Goal: Task Accomplishment & Management: Manage account settings

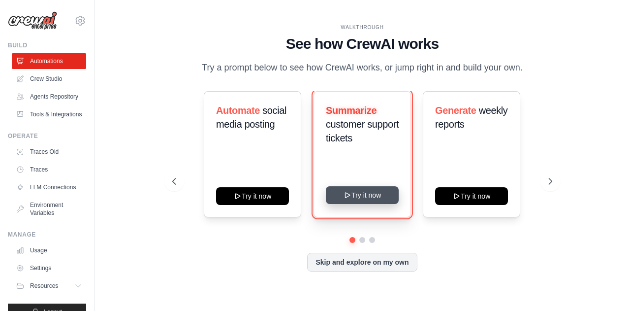
click at [373, 193] on button "Try it now" at bounding box center [362, 195] width 73 height 18
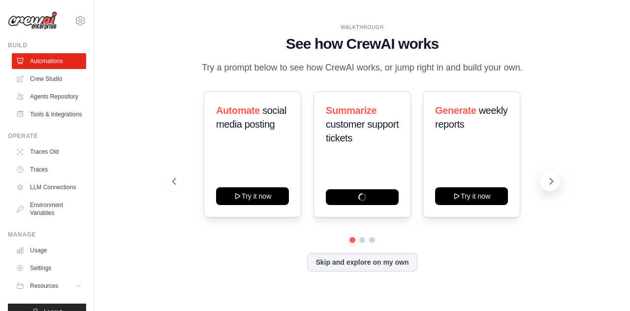
click at [540, 182] on button at bounding box center [550, 181] width 20 height 20
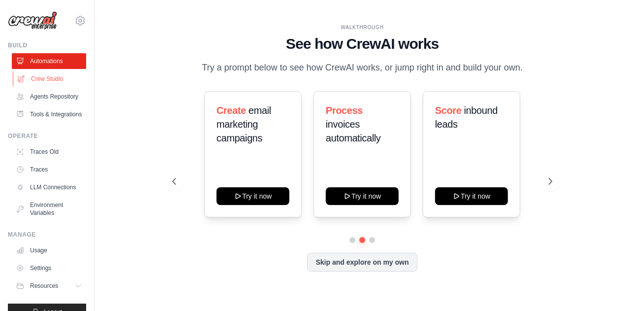
click at [39, 79] on link "Crew Studio" at bounding box center [50, 79] width 74 height 16
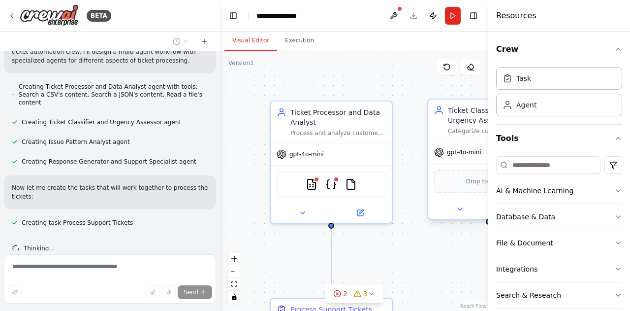
scroll to position [399, 0]
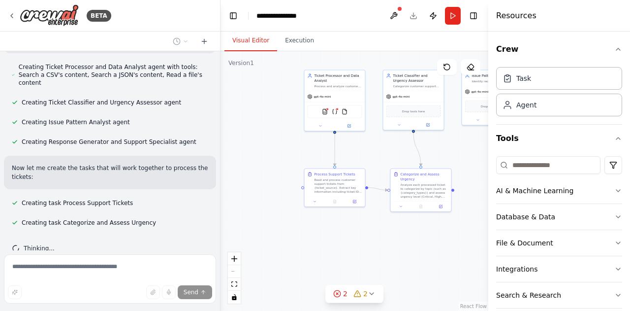
drag, startPoint x: 293, startPoint y: 202, endPoint x: 255, endPoint y: 95, distance: 113.3
click at [255, 95] on div ".deletable-edge-delete-btn { width: 20px; height: 20px; border: 0px solid #ffff…" at bounding box center [354, 180] width 268 height 259
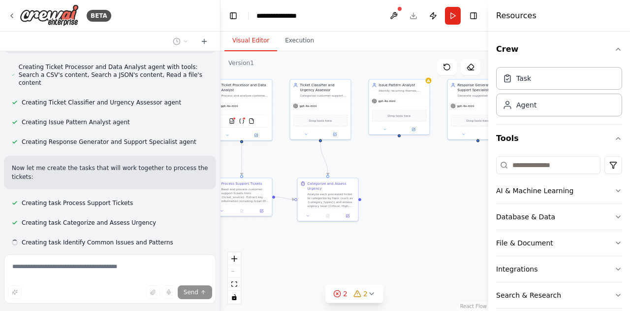
scroll to position [418, 0]
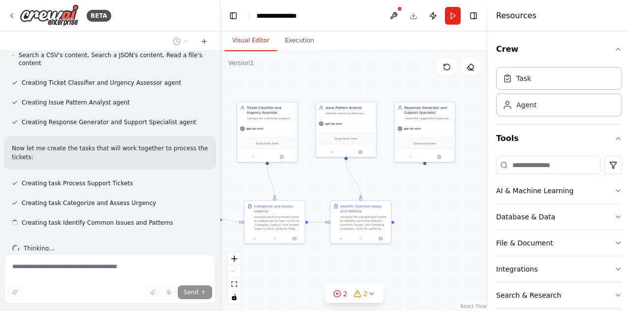
drag, startPoint x: 474, startPoint y: 170, endPoint x: 328, endPoint y: 202, distance: 149.6
click at [328, 202] on div ".deletable-edge-delete-btn { width: 20px; height: 20px; border: 0px solid #ffff…" at bounding box center [354, 180] width 268 height 259
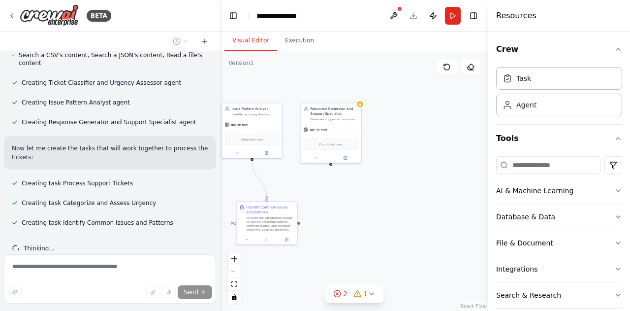
drag, startPoint x: 452, startPoint y: 195, endPoint x: 358, endPoint y: 196, distance: 94.0
click at [358, 196] on div ".deletable-edge-delete-btn { width: 20px; height: 20px; border: 0px solid #ffff…" at bounding box center [354, 180] width 268 height 259
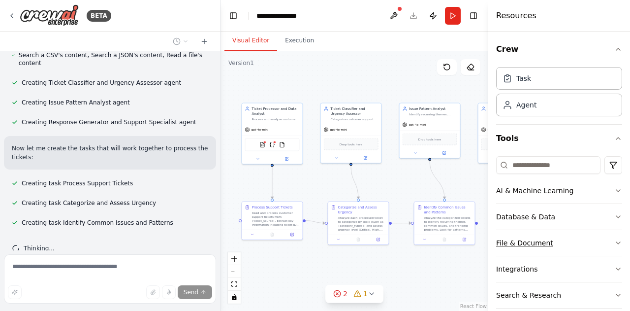
drag, startPoint x: 353, startPoint y: 251, endPoint x: 531, endPoint y: 251, distance: 177.7
click at [531, 251] on div "BETA Create a crew that automatically reads through customer support tickets, c…" at bounding box center [315, 155] width 630 height 311
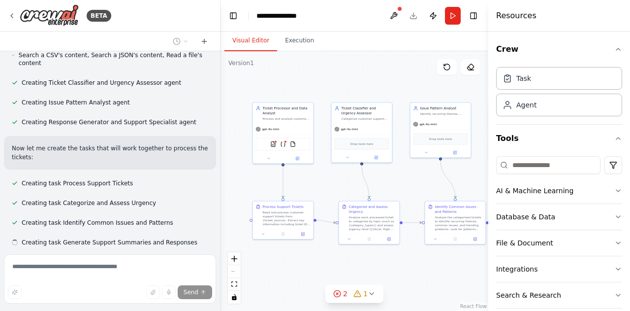
scroll to position [438, 0]
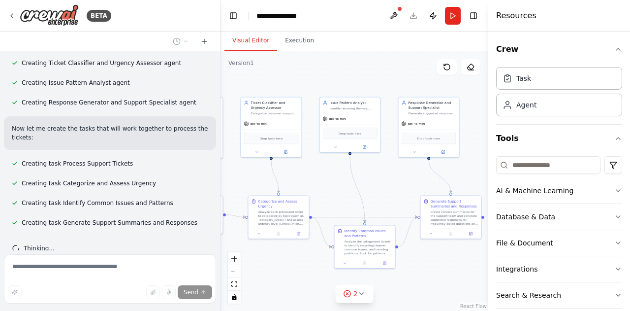
drag, startPoint x: 385, startPoint y: 265, endPoint x: 305, endPoint y: 259, distance: 79.9
click at [305, 259] on div ".deletable-edge-delete-btn { width: 20px; height: 20px; border: 0px solid #ffff…" at bounding box center [354, 180] width 268 height 259
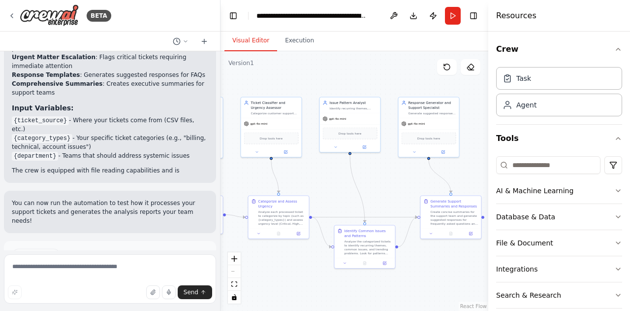
scroll to position [1234, 0]
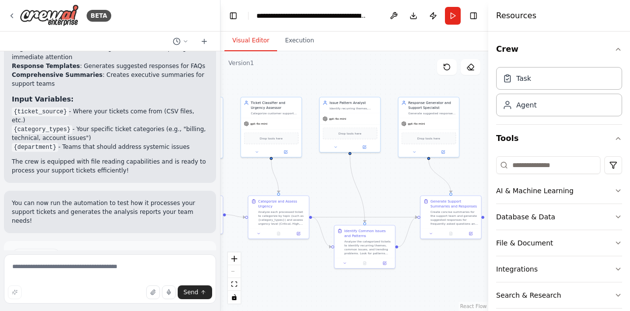
click at [95, 293] on span "Run Automation" at bounding box center [115, 297] width 48 height 8
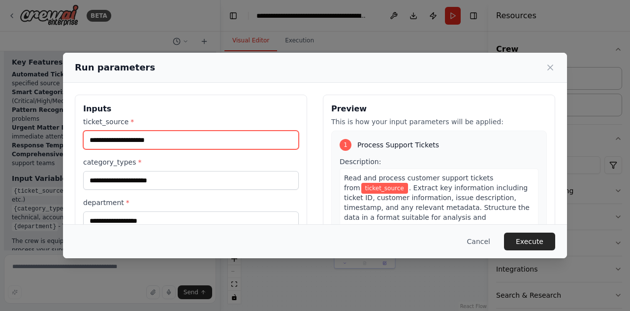
click at [153, 139] on input "ticket_source *" at bounding box center [191, 139] width 216 height 19
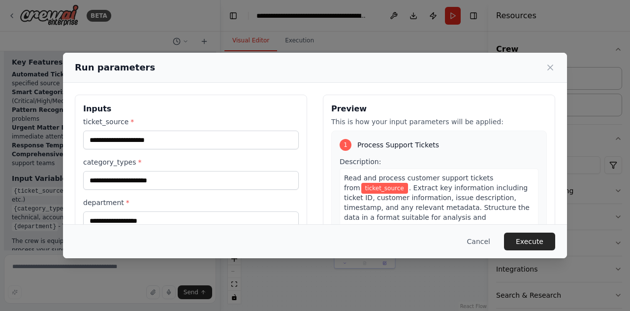
click at [74, 140] on div "Inputs ticket_source * category_types * department * Preview This is how your i…" at bounding box center [315, 211] width 504 height 257
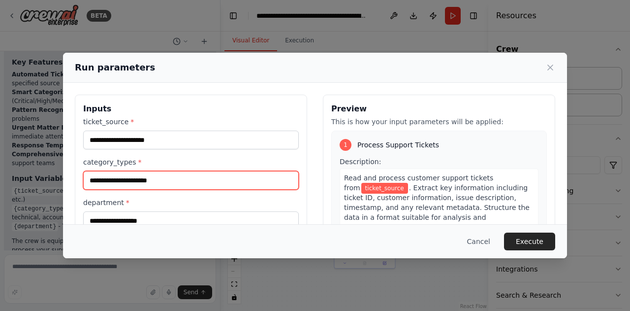
click at [121, 181] on input "category_types *" at bounding box center [191, 180] width 216 height 19
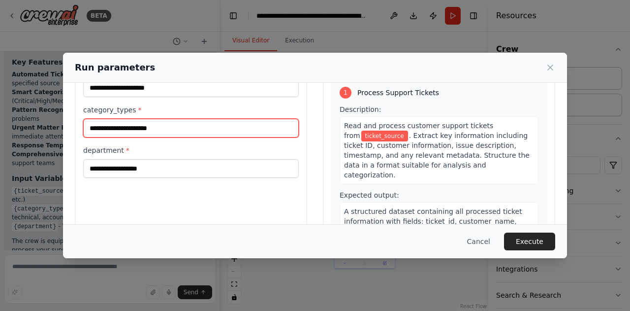
scroll to position [98, 0]
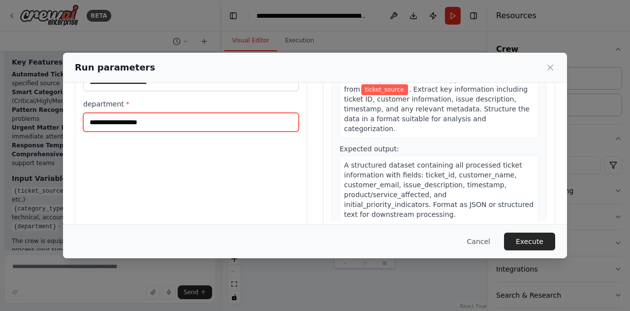
click at [137, 125] on input "department *" at bounding box center [191, 122] width 216 height 19
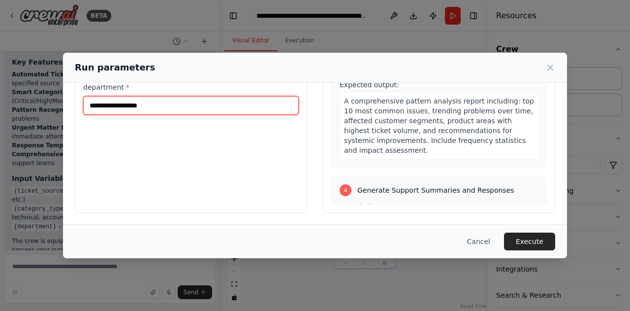
scroll to position [0, 0]
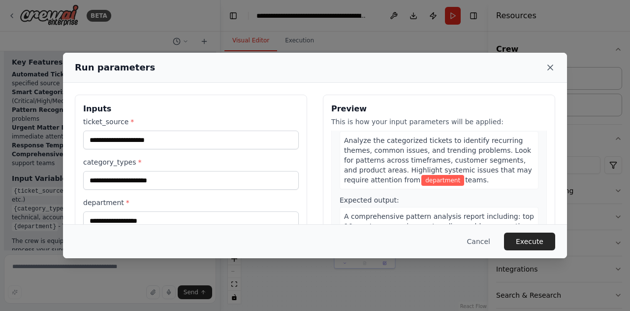
click at [548, 67] on icon at bounding box center [550, 68] width 10 height 10
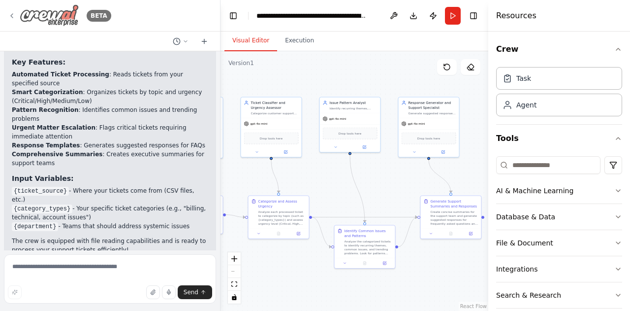
click at [14, 20] on div "BETA" at bounding box center [59, 15] width 103 height 22
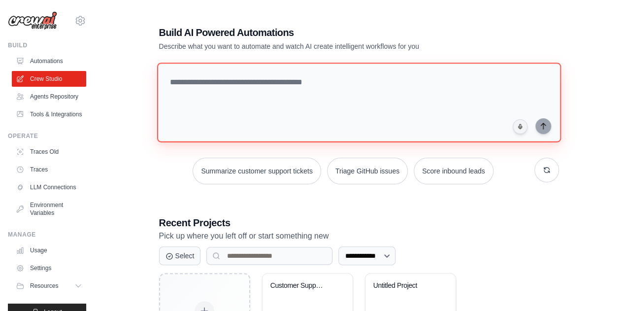
click at [198, 88] on textarea at bounding box center [359, 103] width 404 height 80
click at [194, 82] on textarea at bounding box center [359, 103] width 404 height 80
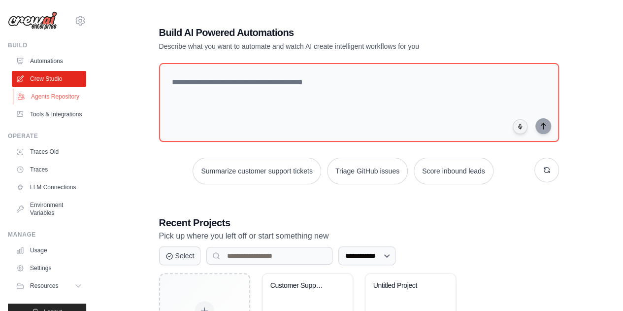
click at [37, 98] on link "Agents Repository" at bounding box center [50, 97] width 74 height 16
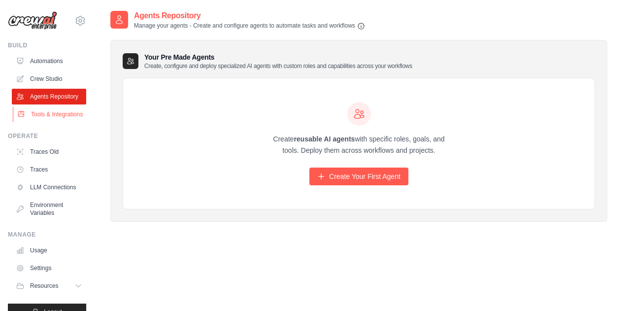
click at [42, 122] on link "Tools & Integrations" at bounding box center [50, 114] width 74 height 16
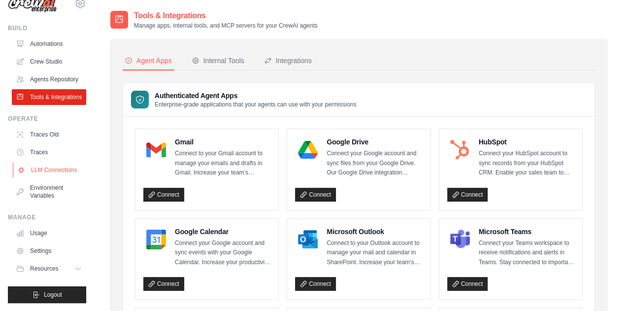
scroll to position [40, 0]
click at [31, 169] on link "LLM Connections" at bounding box center [50, 170] width 74 height 16
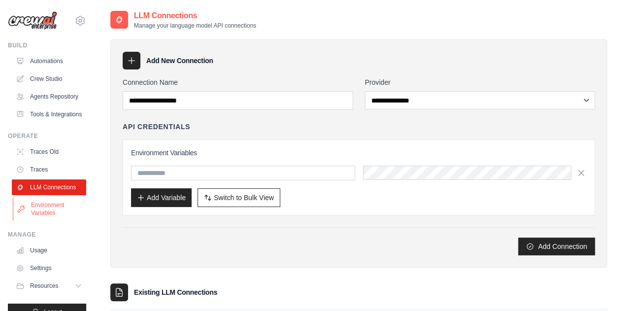
click at [36, 220] on link "Environment Variables" at bounding box center [50, 209] width 74 height 24
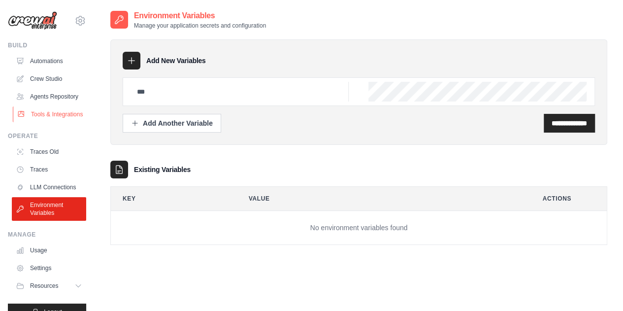
click at [36, 122] on link "Tools & Integrations" at bounding box center [50, 114] width 74 height 16
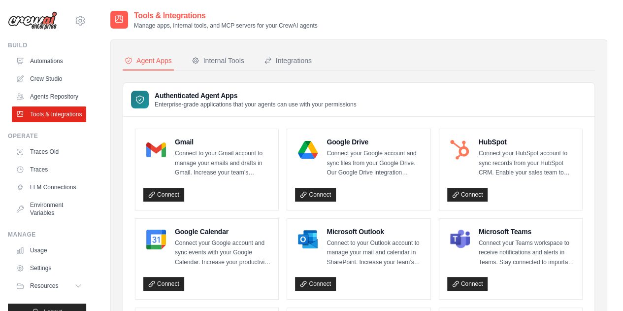
click at [39, 93] on link "Agents Repository" at bounding box center [49, 97] width 74 height 16
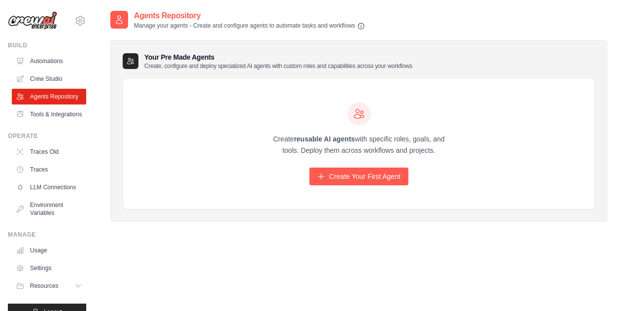
click at [118, 190] on div "Your Pre Made Agents Create, configure and deploy specialized AI agents with cu…" at bounding box center [358, 131] width 497 height 182
click at [102, 119] on div "Agent Usage Guide To use an agent in your CrewAI project, you can initialize it…" at bounding box center [358, 165] width 528 height 311
click at [39, 17] on img at bounding box center [32, 20] width 49 height 19
click at [46, 62] on link "Automations" at bounding box center [50, 61] width 74 height 16
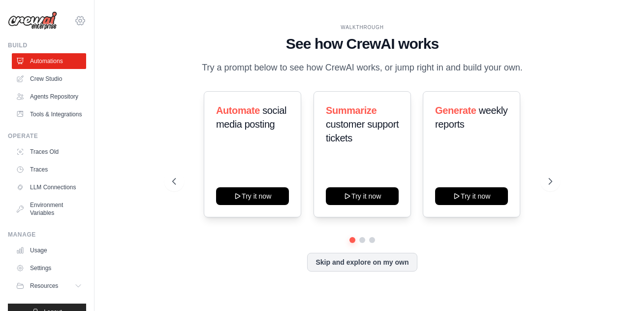
click at [75, 22] on icon at bounding box center [80, 21] width 12 height 12
click at [140, 130] on div "WALKTHROUGH See how CrewAI works Try a prompt below to see how CrewAI works, or…" at bounding box center [362, 155] width 504 height 291
click at [37, 122] on link "Tools & Integrations" at bounding box center [50, 114] width 74 height 16
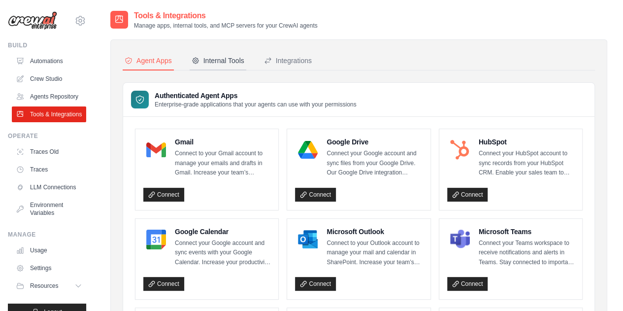
click at [218, 55] on button "Internal Tools" at bounding box center [217, 61] width 57 height 19
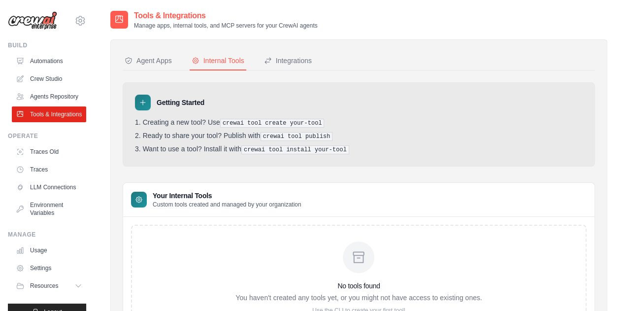
click at [358, 191] on div "Your Internal Tools Custom tools created and managed by your organization" at bounding box center [358, 200] width 471 height 34
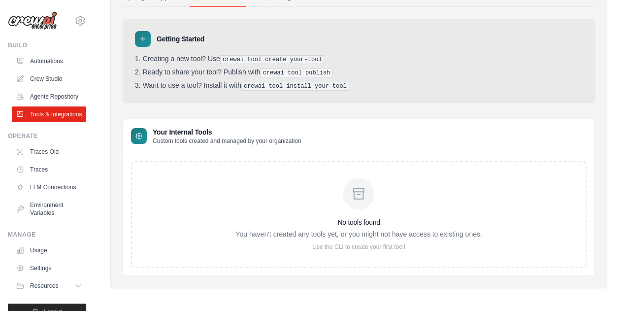
click at [124, 218] on div "No tools found You haven't created any tools yet, or you might not have access …" at bounding box center [358, 214] width 471 height 122
click at [114, 172] on div "Agent Apps Internal Tools Integrations Authenticated Agent Apps Enterprise-grad…" at bounding box center [358, 132] width 497 height 312
click at [309, 209] on div "No tools found You haven't created any tools yet, or you might not have access …" at bounding box center [358, 214] width 246 height 73
click at [243, 198] on div "No tools found You haven't created any tools yet, or you might not have access …" at bounding box center [358, 214] width 246 height 73
click at [124, 179] on div "No tools found You haven't created any tools yet, or you might not have access …" at bounding box center [358, 214] width 471 height 122
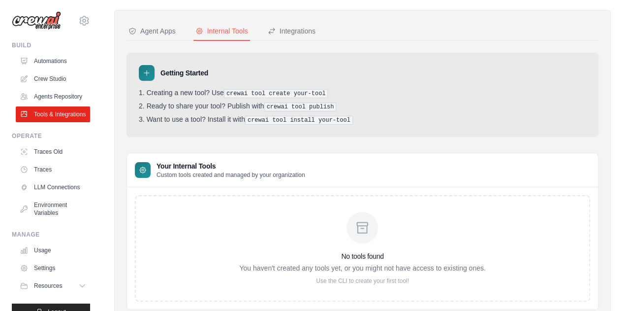
scroll to position [0, 0]
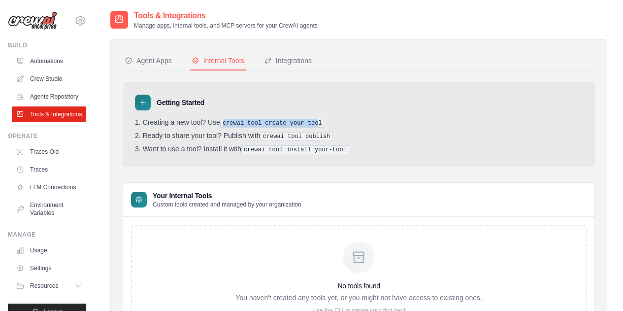
drag, startPoint x: 222, startPoint y: 122, endPoint x: 311, endPoint y: 121, distance: 88.6
click at [311, 121] on pre "crewai tool create your-tool" at bounding box center [272, 123] width 104 height 9
drag, startPoint x: 265, startPoint y: 134, endPoint x: 331, endPoint y: 133, distance: 66.0
click at [331, 133] on li "Ready to share your tool? Publish with crewai tool publish" at bounding box center [358, 135] width 447 height 9
drag, startPoint x: 247, startPoint y: 148, endPoint x: 328, endPoint y: 148, distance: 80.7
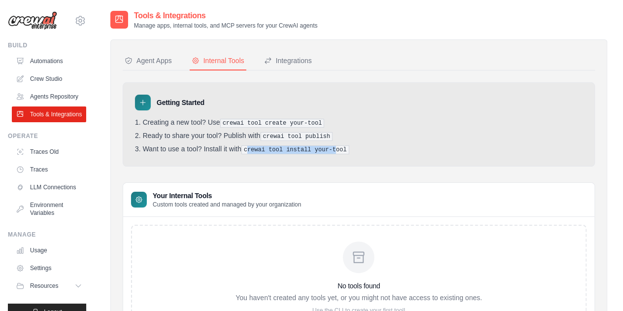
click at [328, 148] on pre "crewai tool install your-tool" at bounding box center [295, 149] width 108 height 9
click at [128, 236] on div "No tools found You haven't created any tools yet, or you might not have access …" at bounding box center [358, 278] width 471 height 122
click at [100, 121] on div "Tools & Integrations Manage apps, internal tools, and MCP servers for your Crew…" at bounding box center [358, 188] width 528 height 357
click at [117, 166] on div "Agent Apps Internal Tools Integrations Authenticated Agent Apps Enterprise-grad…" at bounding box center [358, 195] width 497 height 312
click at [117, 170] on div "Agent Apps Internal Tools Integrations Authenticated Agent Apps Enterprise-grad…" at bounding box center [358, 195] width 497 height 312
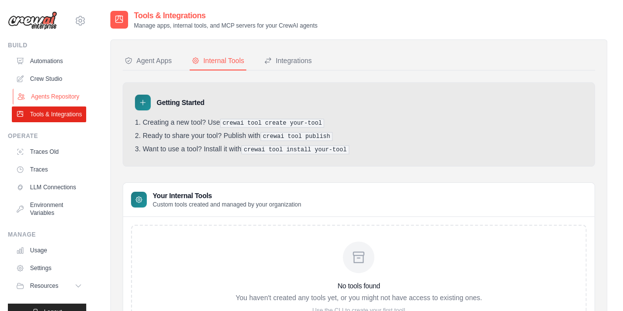
click at [39, 104] on link "Agents Repository" at bounding box center [50, 97] width 74 height 16
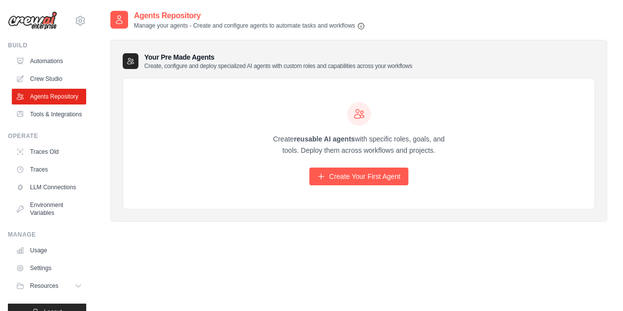
click at [98, 144] on div "Agent Usage Guide To use an agent in your CrewAI project, you can initialize it…" at bounding box center [358, 165] width 528 height 311
click at [293, 266] on div "Agents Repository Manage your agents - Create and configure agents to automate …" at bounding box center [358, 165] width 497 height 311
click at [44, 101] on link "Agents Repository" at bounding box center [50, 97] width 74 height 16
click at [43, 58] on link "Automations" at bounding box center [50, 61] width 74 height 16
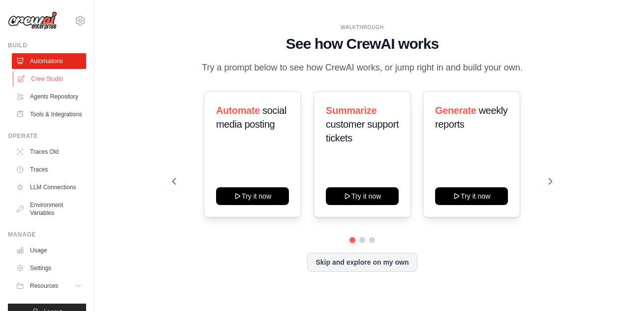
click at [43, 77] on link "Crew Studio" at bounding box center [50, 79] width 74 height 16
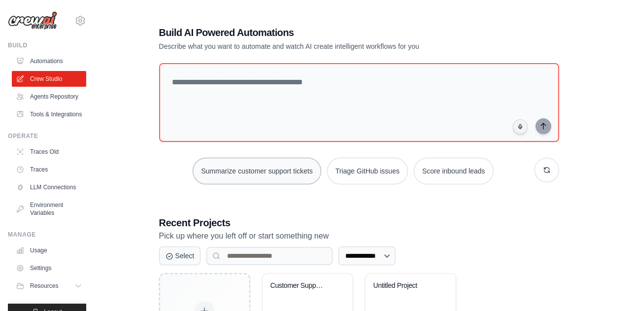
scroll to position [85, 0]
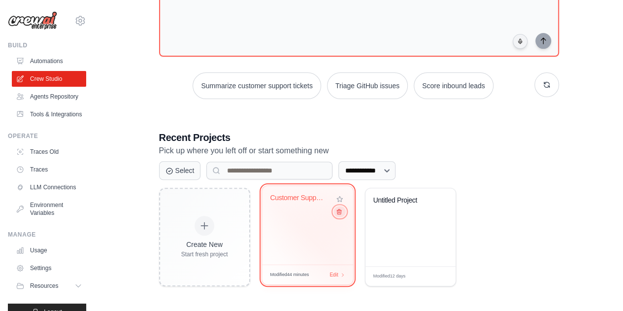
click at [340, 215] on button at bounding box center [339, 211] width 12 height 11
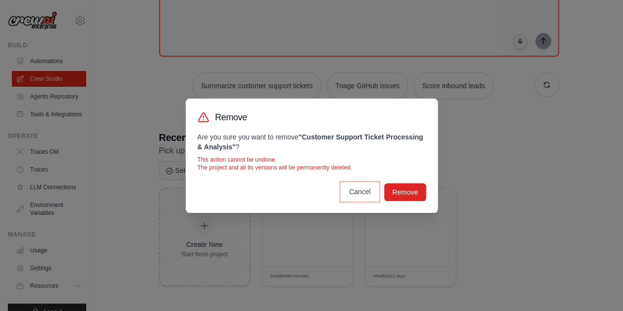
click at [362, 194] on button "Cancel" at bounding box center [359, 192] width 37 height 18
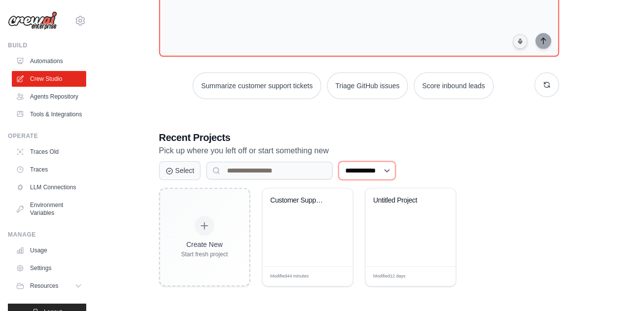
click at [393, 168] on select "**********" at bounding box center [366, 170] width 57 height 19
click at [542, 220] on div "Create New Start fresh project Customer Support Ticket Processing ... Modified …" at bounding box center [359, 237] width 400 height 98
click at [532, 221] on div "Create New Start fresh project Customer Support Ticket Processing ... Modified …" at bounding box center [359, 237] width 400 height 98
click at [106, 137] on div "**********" at bounding box center [358, 113] width 528 height 377
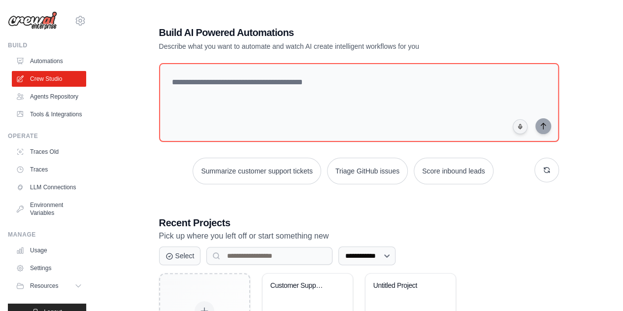
click at [125, 135] on div "**********" at bounding box center [358, 198] width 497 height 377
click at [111, 171] on div "**********" at bounding box center [358, 198] width 497 height 377
click at [46, 121] on link "Tools & Integrations" at bounding box center [50, 114] width 74 height 16
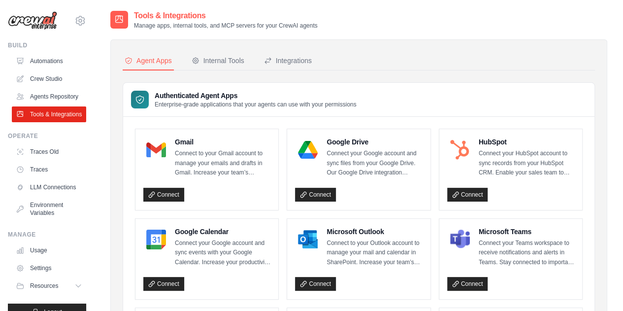
click at [221, 55] on button "Internal Tools" at bounding box center [217, 61] width 57 height 19
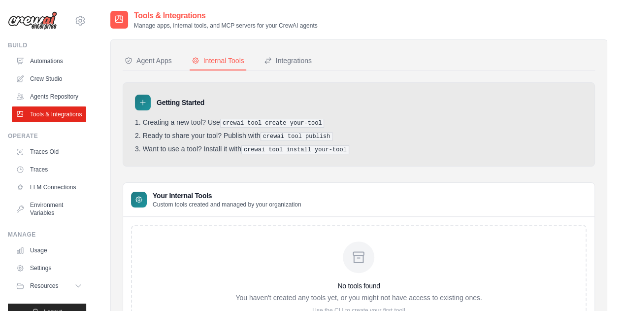
click at [111, 177] on div "Agent Apps Internal Tools Integrations Authenticated Agent Apps Enterprise-grad…" at bounding box center [358, 195] width 497 height 312
click at [47, 61] on link "Automations" at bounding box center [50, 61] width 74 height 16
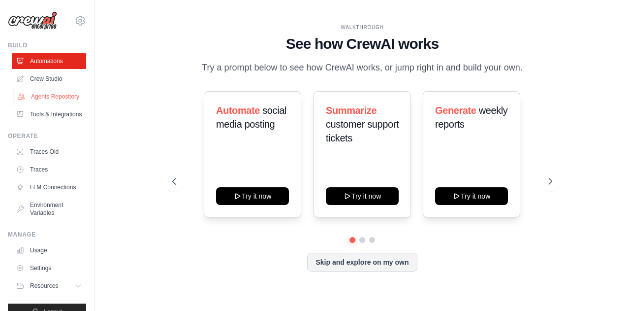
click at [44, 92] on link "Agents Repository" at bounding box center [50, 97] width 74 height 16
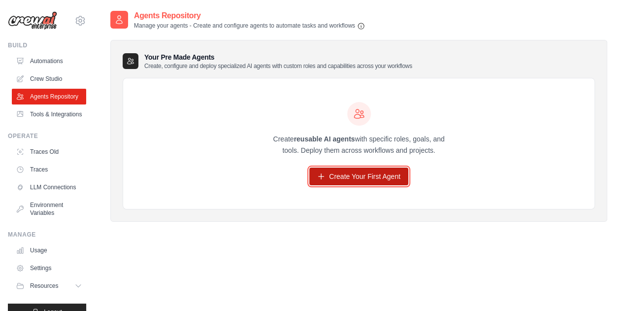
click at [353, 177] on link "Create Your First Agent" at bounding box center [358, 176] width 99 height 18
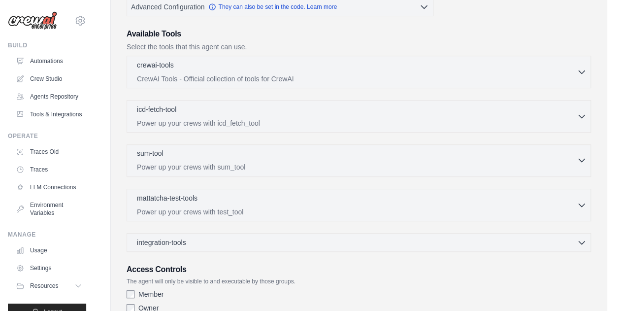
scroll to position [288, 0]
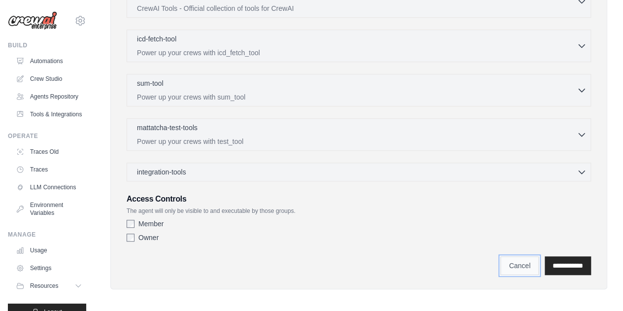
click at [506, 263] on link "Cancel" at bounding box center [519, 265] width 38 height 19
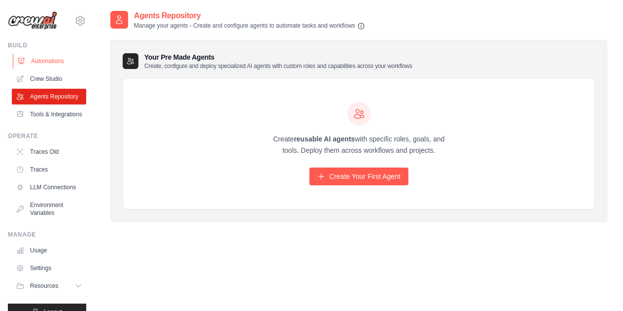
click at [46, 61] on link "Automations" at bounding box center [50, 61] width 74 height 16
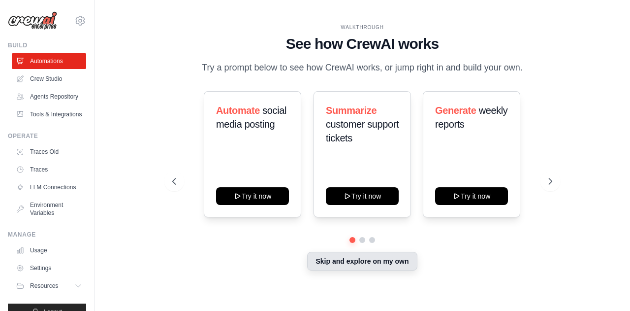
click at [378, 254] on button "Skip and explore on my own" at bounding box center [362, 260] width 110 height 19
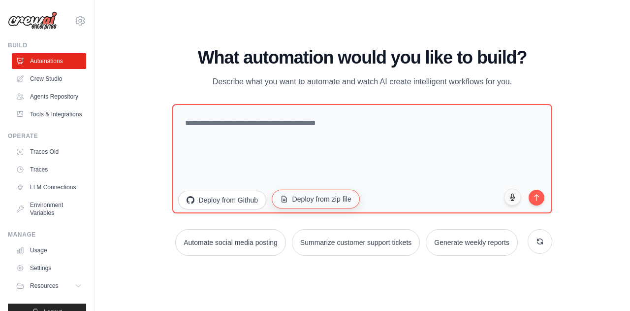
click at [315, 195] on button "Deploy from zip file" at bounding box center [316, 198] width 88 height 19
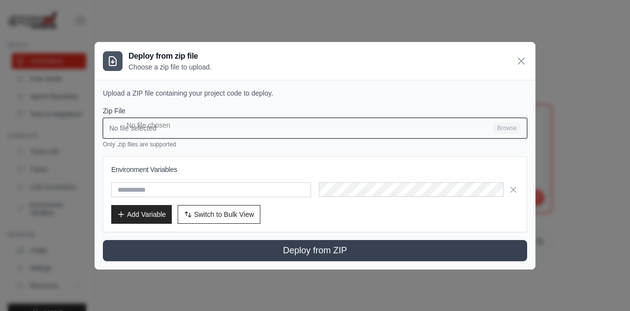
click at [513, 125] on input "No file selected Browse" at bounding box center [315, 128] width 424 height 21
type input "**********"
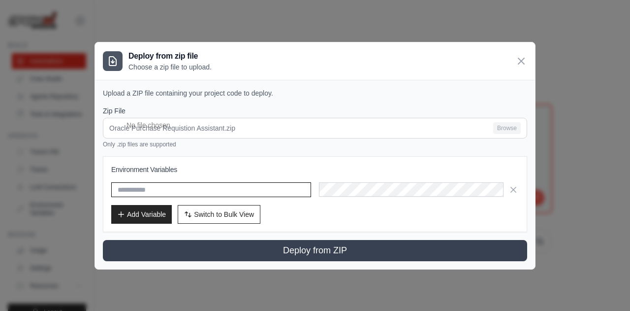
click at [202, 189] on input "text" at bounding box center [211, 189] width 200 height 15
click at [182, 192] on input "text" at bounding box center [211, 189] width 200 height 15
click at [148, 189] on input "text" at bounding box center [211, 189] width 200 height 15
click at [161, 188] on input "text" at bounding box center [211, 189] width 200 height 15
click at [523, 58] on icon at bounding box center [521, 61] width 12 height 12
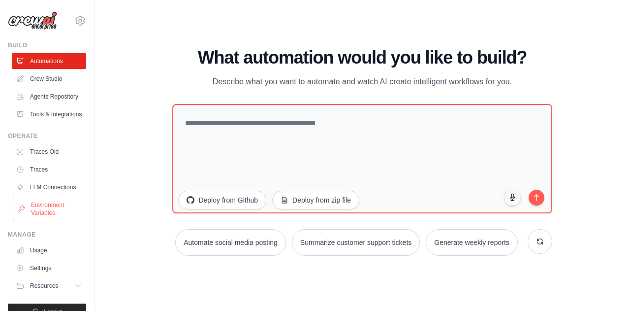
click at [33, 220] on link "Environment Variables" at bounding box center [50, 209] width 74 height 24
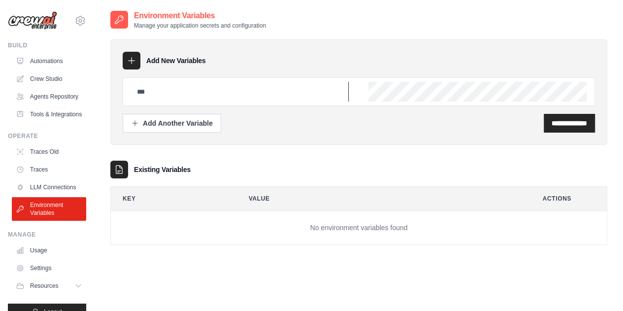
click at [194, 96] on input "text" at bounding box center [240, 92] width 218 height 20
type input "**********"
click at [551, 125] on input "**********" at bounding box center [568, 123] width 35 height 10
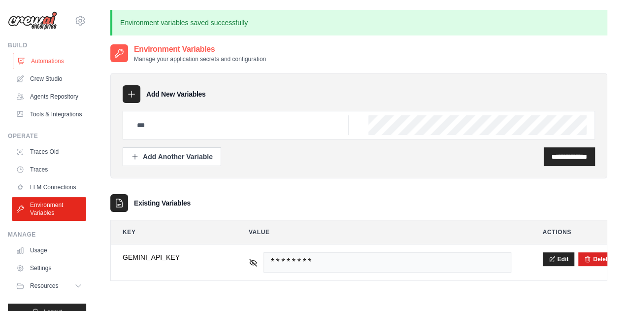
click at [43, 59] on link "Automations" at bounding box center [50, 61] width 74 height 16
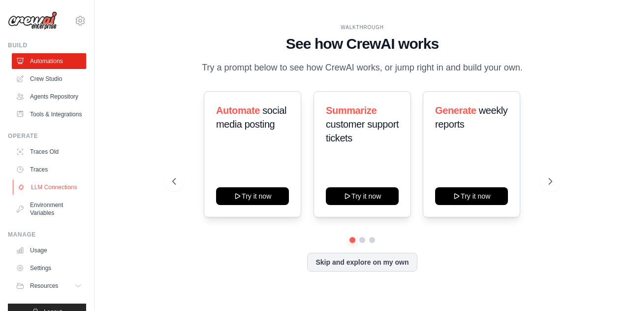
click at [34, 195] on link "LLM Connections" at bounding box center [50, 187] width 74 height 16
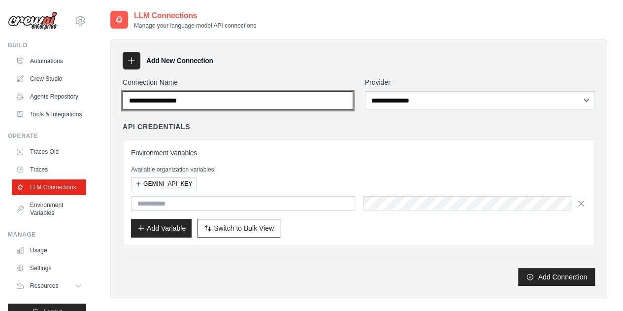
click at [190, 103] on input "Connection Name" at bounding box center [238, 100] width 230 height 19
type input "**********"
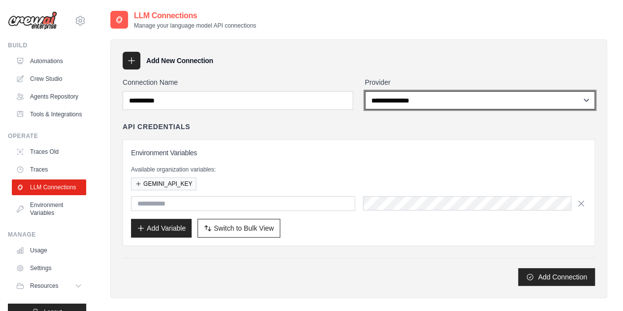
click at [386, 99] on select "**********" at bounding box center [480, 100] width 230 height 18
select select "******"
click at [365, 91] on select "**********" at bounding box center [480, 100] width 230 height 18
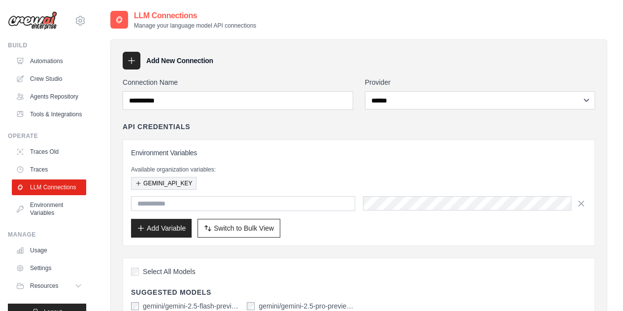
click at [162, 181] on button "GEMINI_API_KEY" at bounding box center [163, 183] width 65 height 13
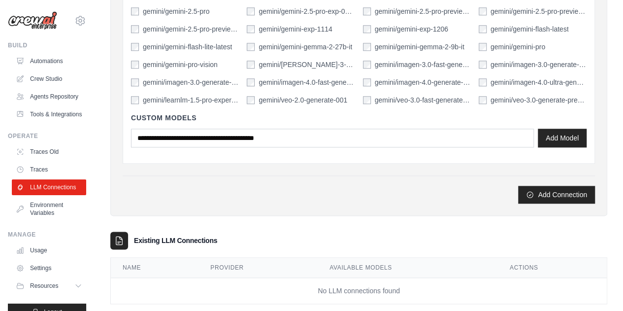
scroll to position [507, 0]
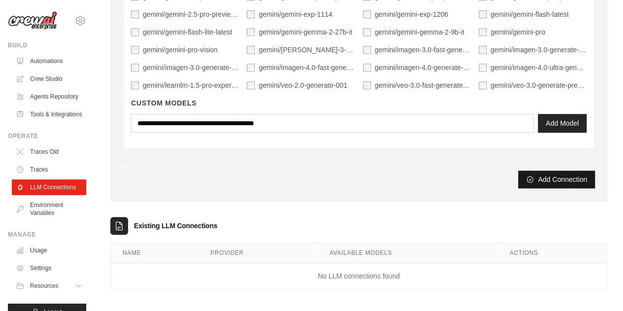
click at [552, 171] on button "Add Connection" at bounding box center [556, 179] width 77 height 18
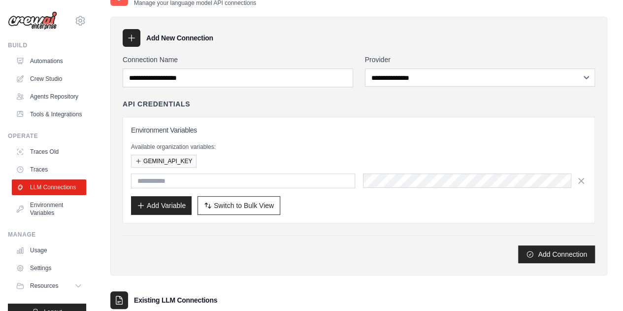
scroll to position [131, 0]
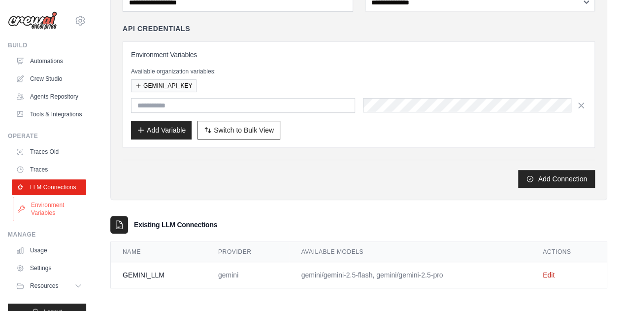
click at [44, 220] on link "Environment Variables" at bounding box center [50, 209] width 74 height 24
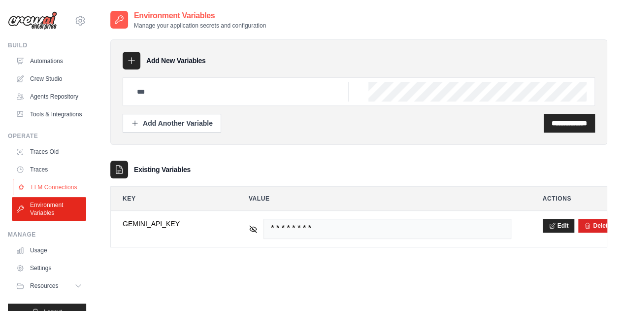
click at [44, 195] on link "LLM Connections" at bounding box center [50, 187] width 74 height 16
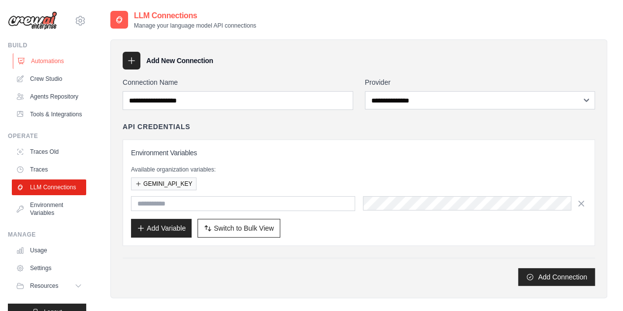
click at [50, 60] on link "Automations" at bounding box center [50, 61] width 74 height 16
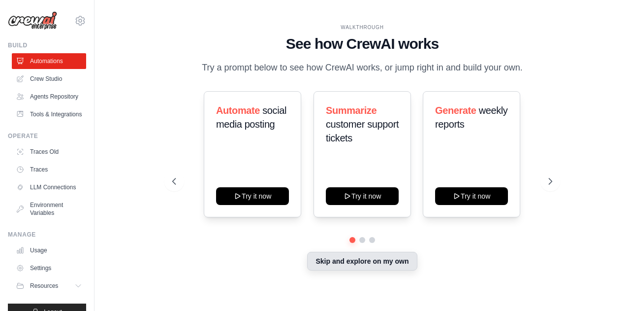
click at [355, 253] on button "Skip and explore on my own" at bounding box center [362, 260] width 110 height 19
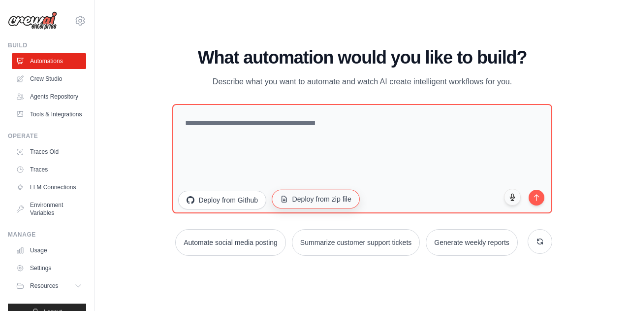
click at [332, 198] on button "Deploy from zip file" at bounding box center [316, 198] width 88 height 19
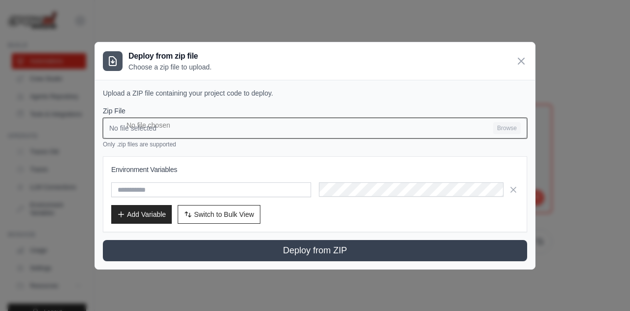
click at [502, 124] on input "No file selected Browse" at bounding box center [315, 128] width 424 height 21
type input "**********"
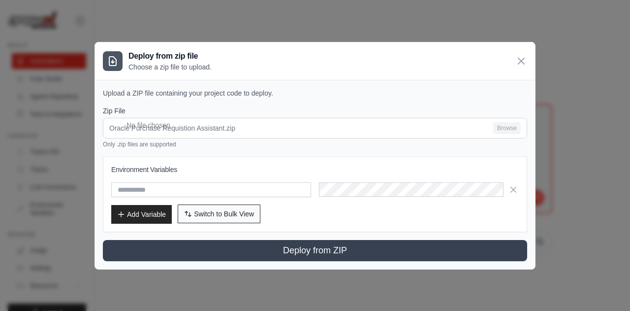
click at [233, 210] on span "Switch to Bulk View" at bounding box center [224, 214] width 60 height 10
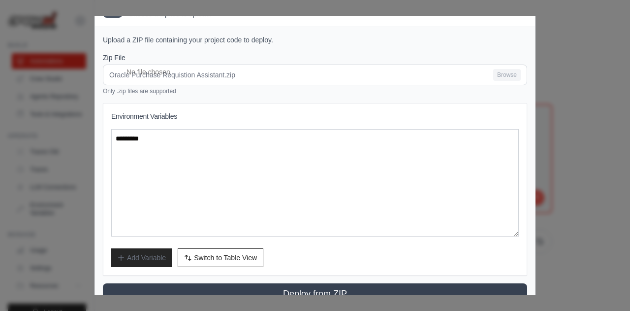
scroll to position [42, 0]
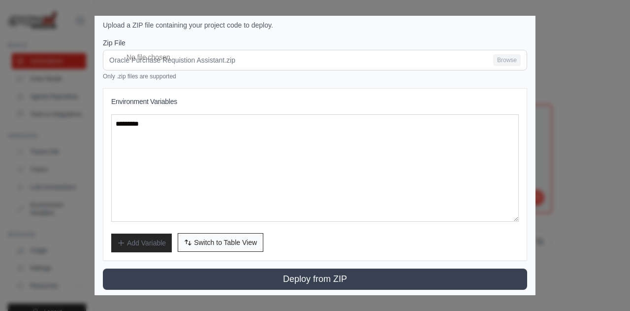
click at [214, 239] on span "Switch to Table View" at bounding box center [225, 242] width 63 height 10
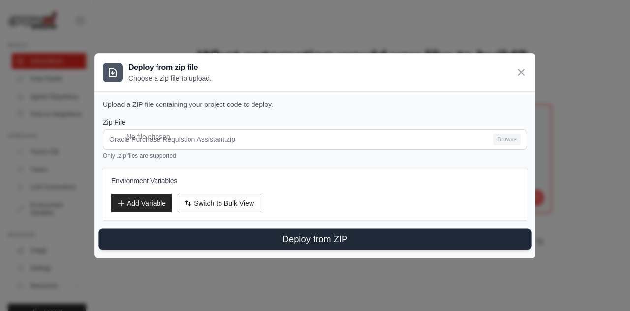
scroll to position [0, 0]
click at [320, 233] on button "Deploy from ZIP" at bounding box center [314, 239] width 433 height 22
click at [281, 239] on button "Deploy from ZIP" at bounding box center [314, 239] width 433 height 22
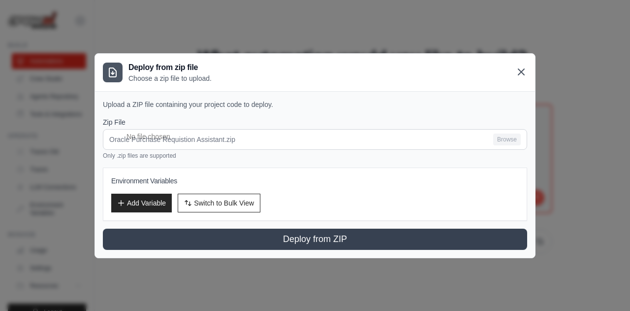
click at [523, 74] on icon at bounding box center [521, 72] width 6 height 6
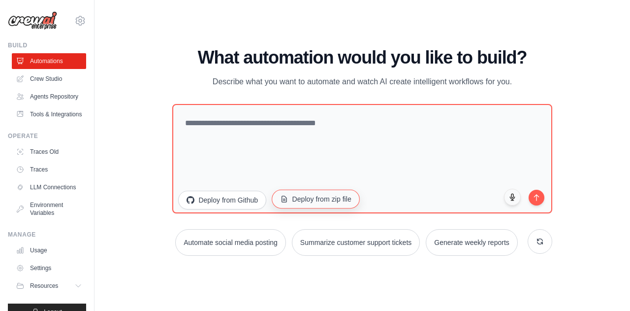
click at [306, 192] on button "Deploy from zip file" at bounding box center [316, 198] width 88 height 19
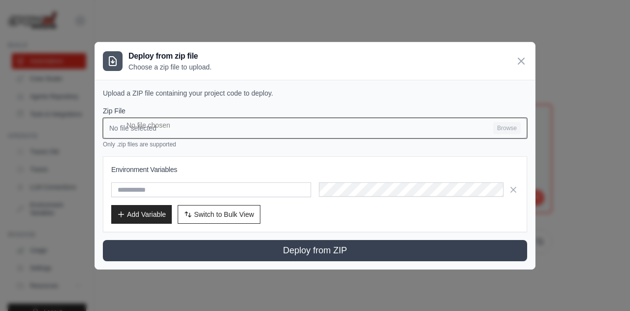
click at [519, 127] on input "No file selected Browse" at bounding box center [315, 128] width 424 height 21
type input "**********"
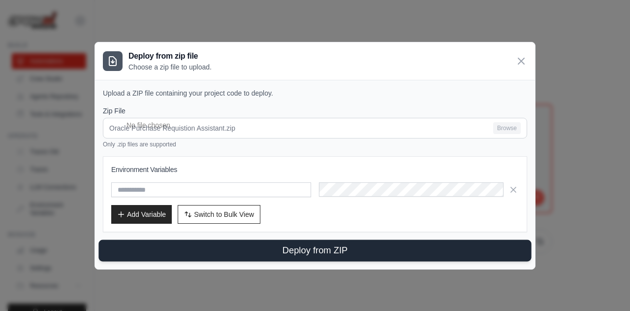
click at [316, 249] on button "Deploy from ZIP" at bounding box center [314, 250] width 433 height 22
click at [327, 248] on button "Deploy from ZIP" at bounding box center [314, 250] width 433 height 22
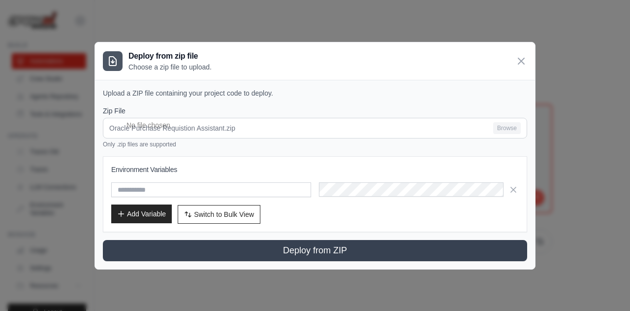
click at [151, 214] on button "Add Variable" at bounding box center [141, 213] width 61 height 19
click at [524, 61] on icon at bounding box center [521, 61] width 12 height 12
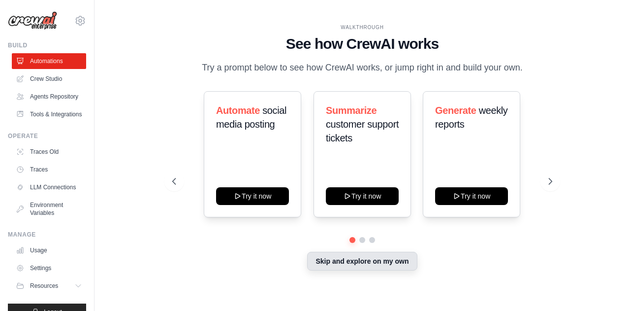
click at [371, 254] on button "Skip and explore on my own" at bounding box center [362, 260] width 110 height 19
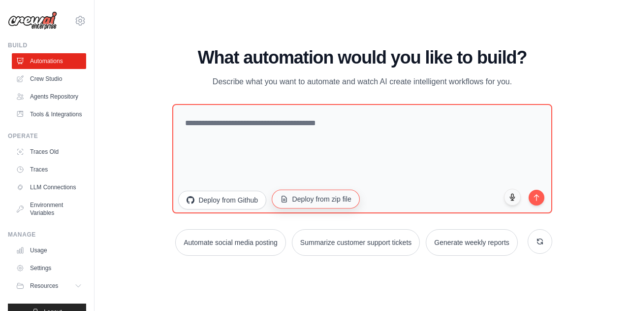
click at [341, 198] on button "Deploy from zip file" at bounding box center [316, 198] width 88 height 19
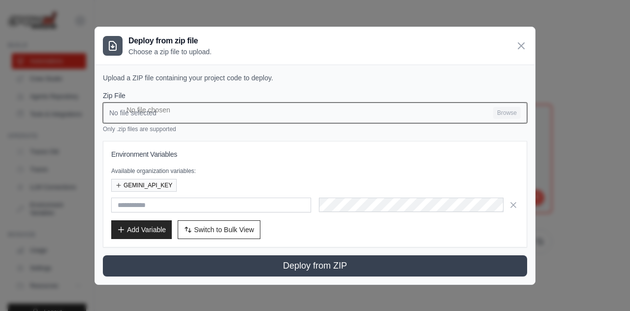
click at [178, 111] on input "No file selected Browse" at bounding box center [315, 112] width 424 height 21
type input "**********"
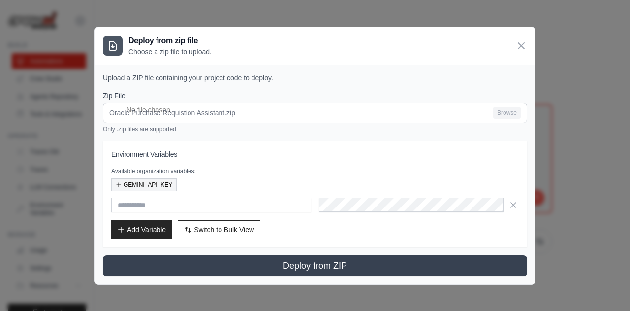
click at [148, 184] on button "GEMINI_API_KEY" at bounding box center [143, 184] width 65 height 13
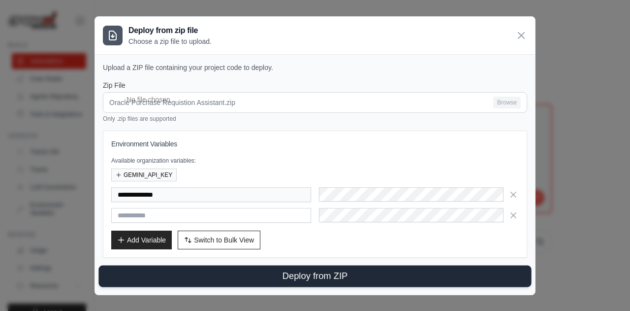
click at [295, 269] on button "Deploy from ZIP" at bounding box center [314, 276] width 433 height 22
click at [313, 273] on button "Deploy from ZIP" at bounding box center [314, 276] width 433 height 22
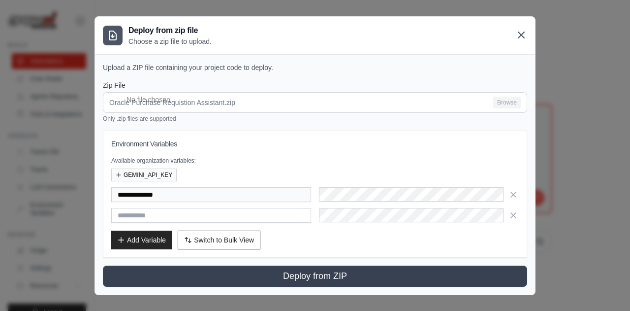
click at [525, 36] on icon at bounding box center [521, 35] width 12 height 12
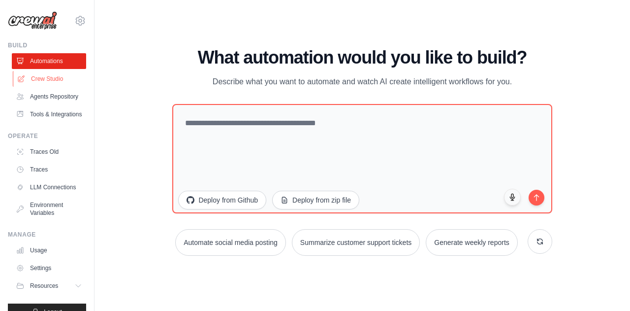
click at [41, 78] on link "Crew Studio" at bounding box center [50, 79] width 74 height 16
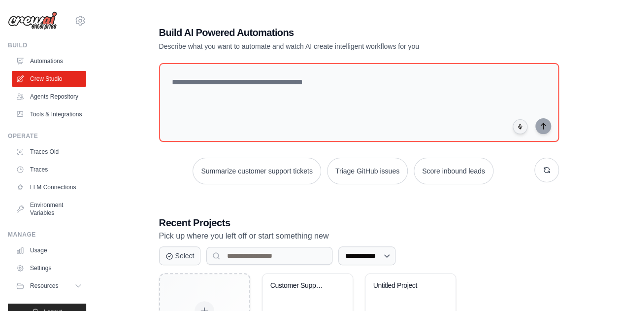
click at [36, 104] on link "Agents Repository" at bounding box center [49, 97] width 74 height 16
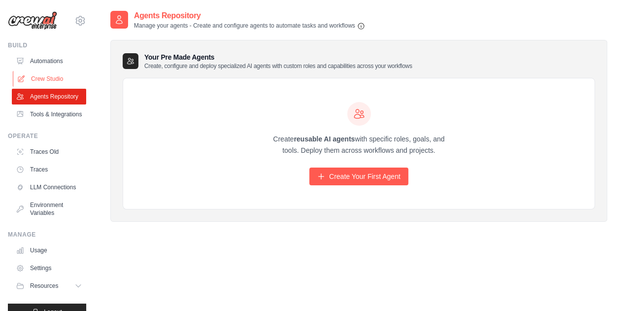
click at [36, 79] on link "Crew Studio" at bounding box center [50, 79] width 74 height 16
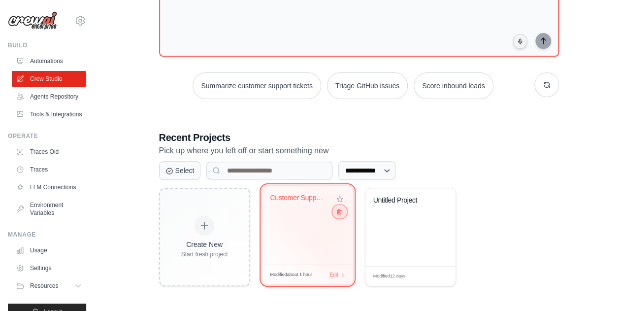
click at [339, 208] on button at bounding box center [339, 211] width 12 height 11
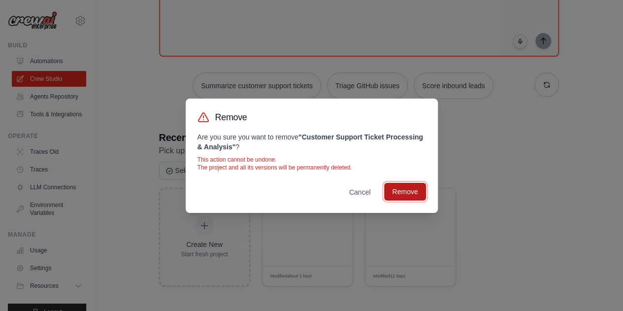
click at [398, 188] on button "Remove" at bounding box center [404, 192] width 41 height 18
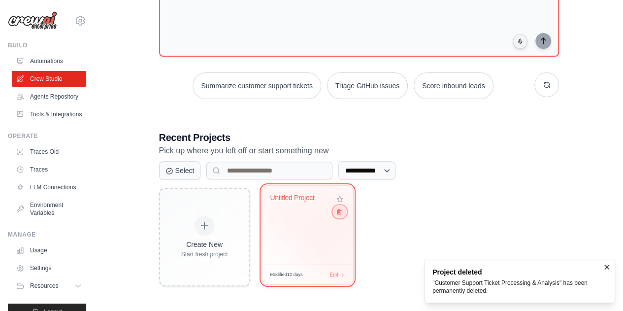
click at [339, 211] on icon at bounding box center [338, 211] width 6 height 6
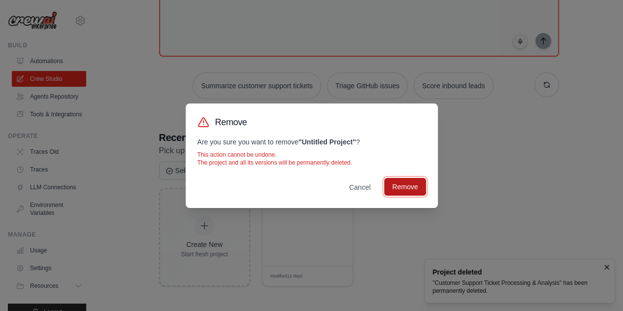
click at [389, 191] on button "Remove" at bounding box center [404, 187] width 41 height 18
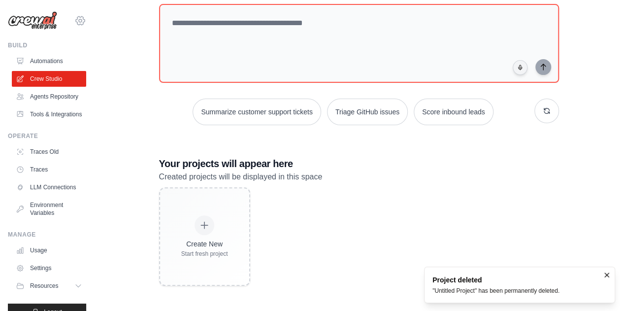
click at [74, 22] on icon at bounding box center [80, 21] width 12 height 12
click at [108, 39] on div "[PERSON_NAME][EMAIL_ADDRESS][DOMAIN_NAME]" at bounding box center [121, 38] width 78 height 10
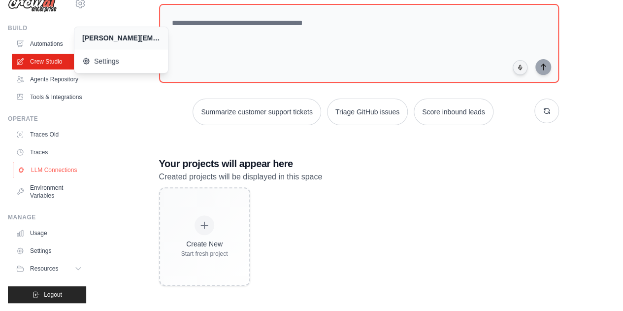
scroll to position [40, 0]
click at [47, 290] on span "Logout" at bounding box center [53, 294] width 18 height 8
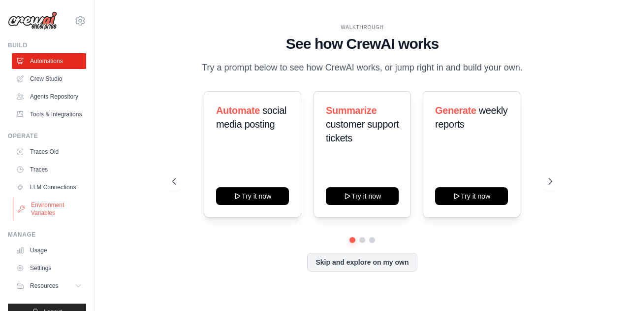
click at [43, 220] on link "Environment Variables" at bounding box center [50, 209] width 74 height 24
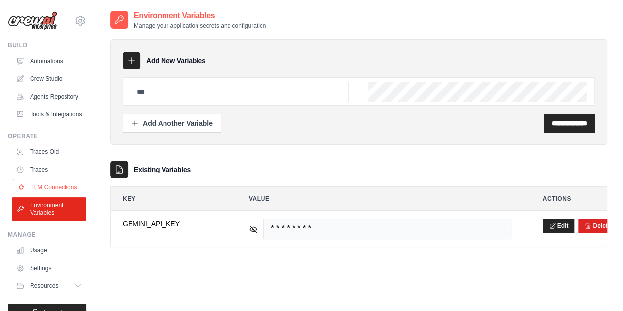
click at [43, 195] on link "LLM Connections" at bounding box center [50, 187] width 74 height 16
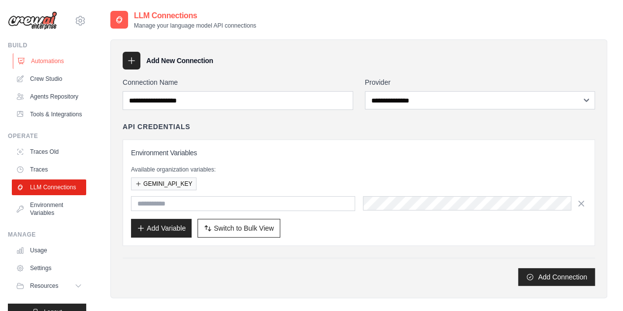
click at [44, 57] on link "Automations" at bounding box center [50, 61] width 74 height 16
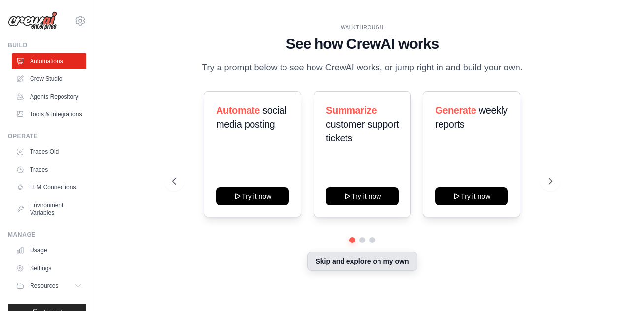
click at [344, 263] on button "Skip and explore on my own" at bounding box center [362, 260] width 110 height 19
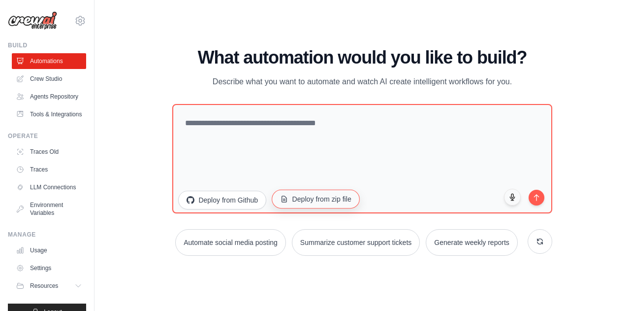
click at [322, 198] on button "Deploy from zip file" at bounding box center [316, 198] width 88 height 19
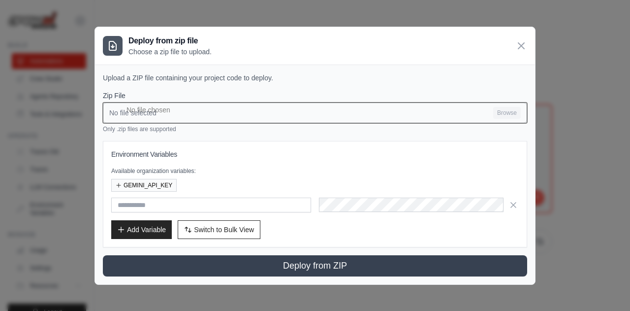
click at [493, 103] on input "No file selected Browse" at bounding box center [315, 112] width 424 height 21
type input "**********"
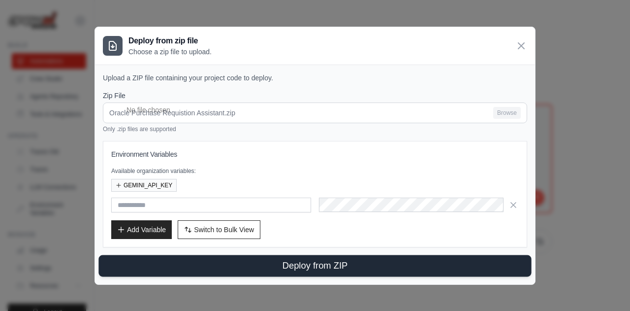
click at [310, 264] on button "Deploy from ZIP" at bounding box center [314, 265] width 433 height 22
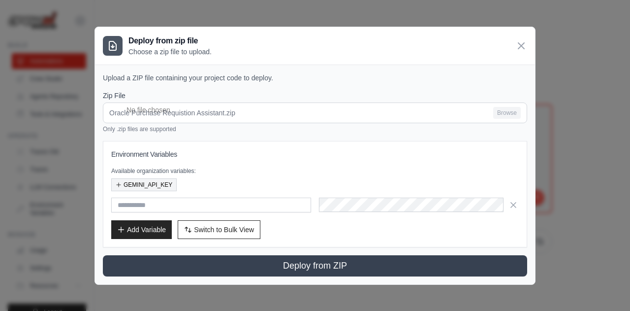
click at [154, 184] on button "GEMINI_API_KEY" at bounding box center [143, 184] width 65 height 13
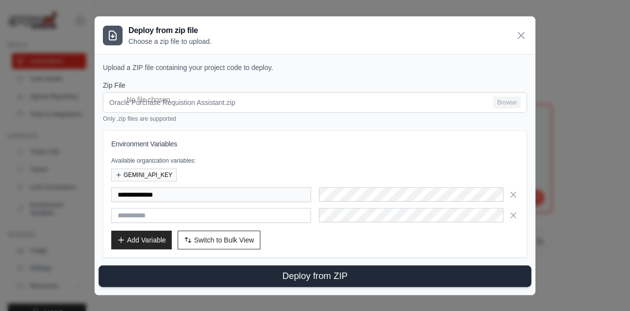
click at [370, 271] on button "Deploy from ZIP" at bounding box center [314, 276] width 433 height 22
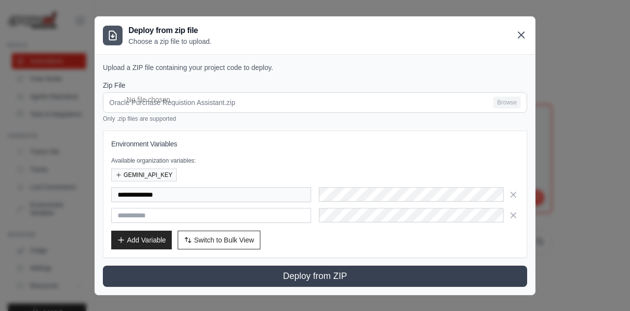
click at [521, 35] on icon at bounding box center [521, 35] width 6 height 6
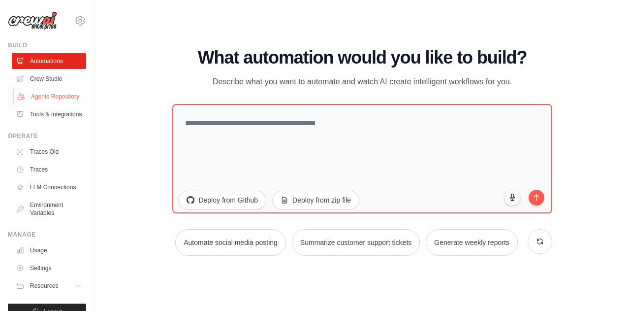
click at [43, 98] on link "Agents Repository" at bounding box center [50, 97] width 74 height 16
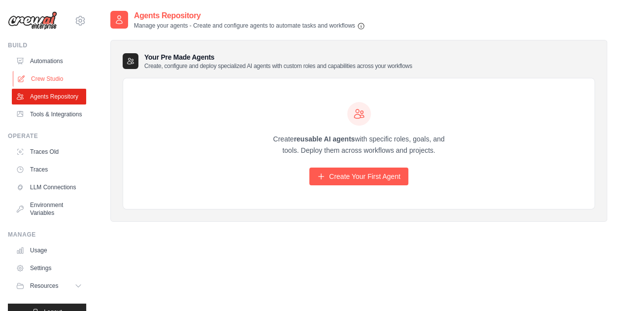
click at [46, 73] on link "Crew Studio" at bounding box center [50, 79] width 74 height 16
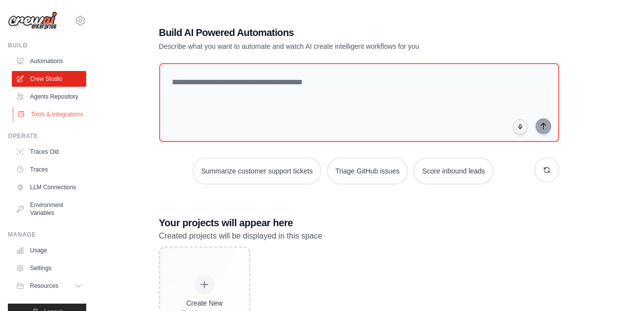
click at [38, 122] on link "Tools & Integrations" at bounding box center [50, 114] width 74 height 16
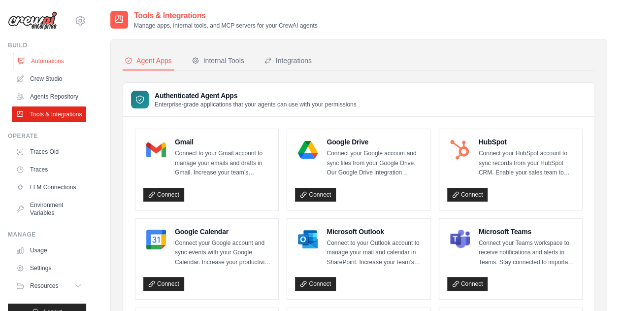
click at [50, 62] on link "Automations" at bounding box center [50, 61] width 74 height 16
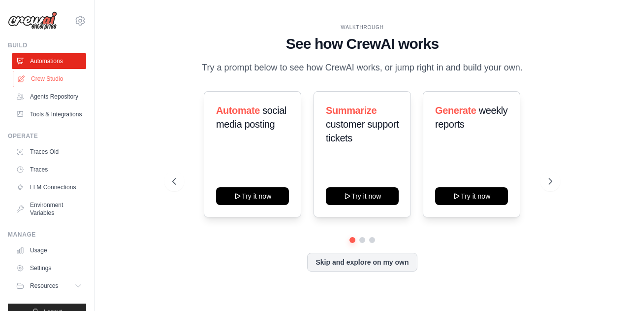
click at [43, 75] on link "Crew Studio" at bounding box center [50, 79] width 74 height 16
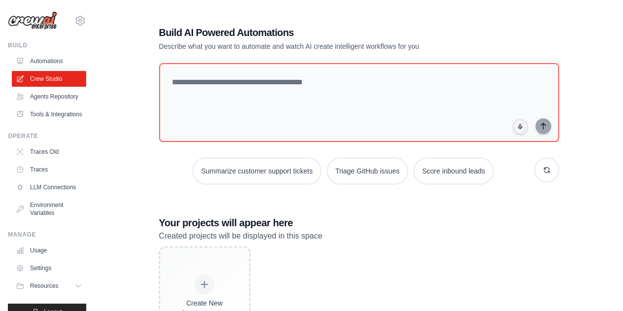
scroll to position [59, 0]
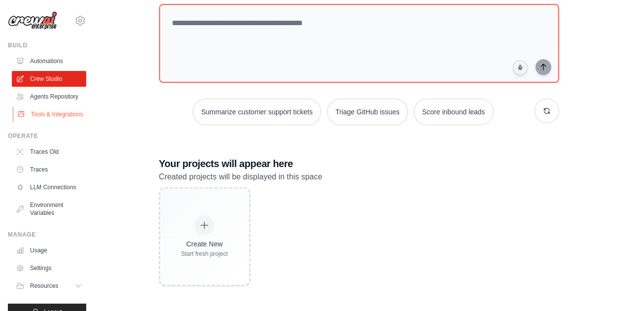
click at [38, 122] on link "Tools & Integrations" at bounding box center [50, 114] width 74 height 16
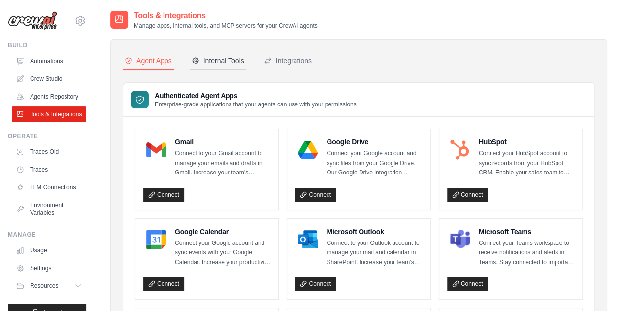
click at [226, 61] on div "Internal Tools" at bounding box center [217, 61] width 53 height 10
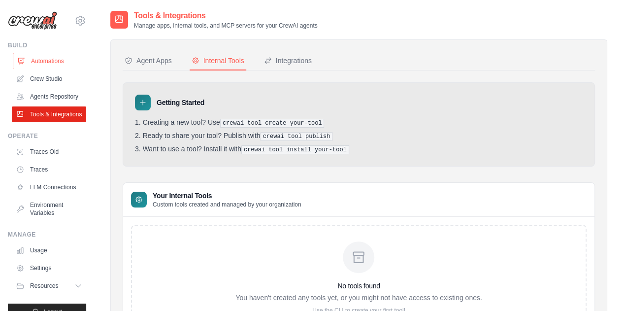
click at [53, 61] on link "Automations" at bounding box center [50, 61] width 74 height 16
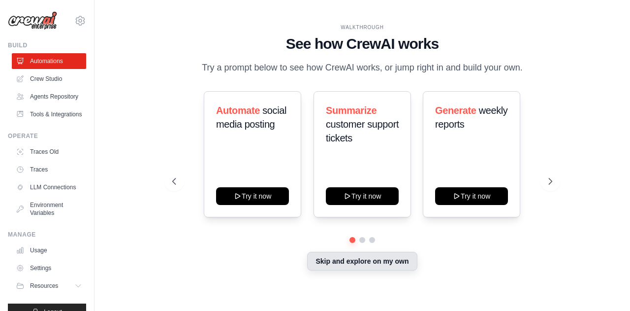
click at [367, 258] on button "Skip and explore on my own" at bounding box center [362, 260] width 110 height 19
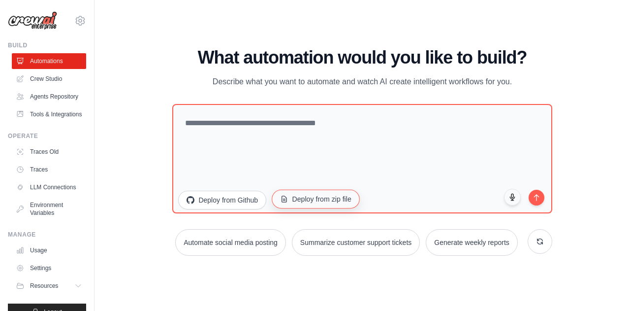
click at [328, 204] on button "Deploy from zip file" at bounding box center [316, 198] width 88 height 19
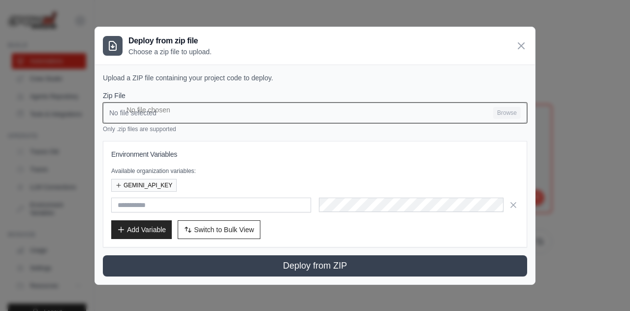
click at [506, 114] on input "No file selected Browse" at bounding box center [315, 112] width 424 height 21
type input "**********"
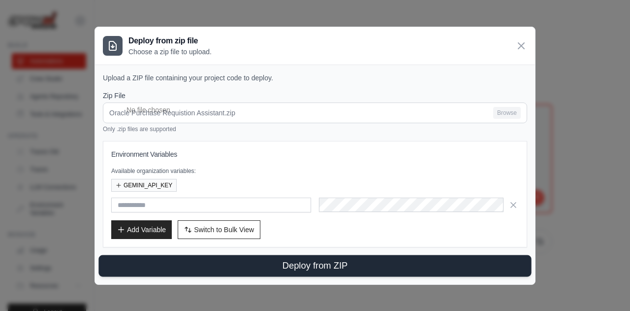
click at [242, 260] on button "Deploy from ZIP" at bounding box center [314, 265] width 433 height 22
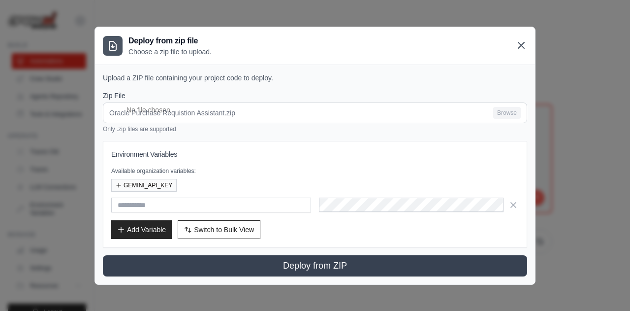
click at [527, 45] on icon at bounding box center [521, 45] width 12 height 12
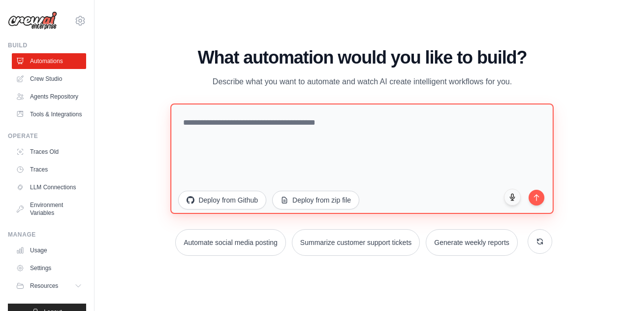
click at [256, 125] on textarea at bounding box center [362, 158] width 383 height 110
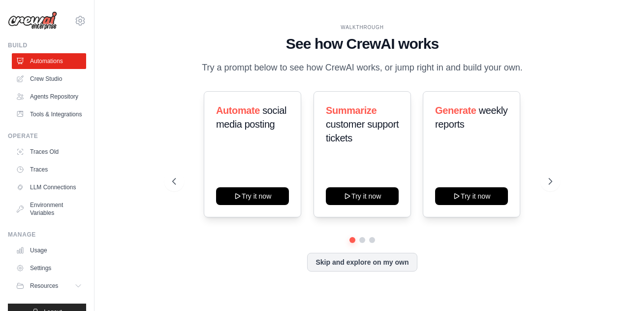
click at [361, 252] on div "Automate social media posting Try it now Summarize customer support tickets Try…" at bounding box center [361, 181] width 379 height 180
click at [364, 261] on button "Skip and explore on my own" at bounding box center [362, 260] width 110 height 19
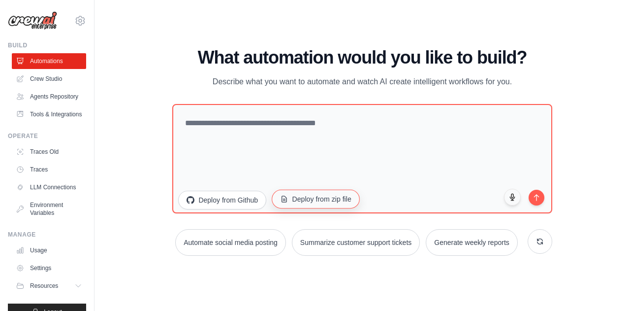
click at [302, 202] on button "Deploy from zip file" at bounding box center [316, 198] width 88 height 19
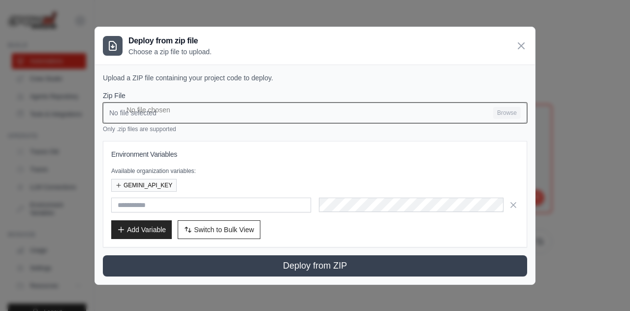
click at [510, 113] on input "No file selected Browse" at bounding box center [315, 112] width 424 height 21
type input "**********"
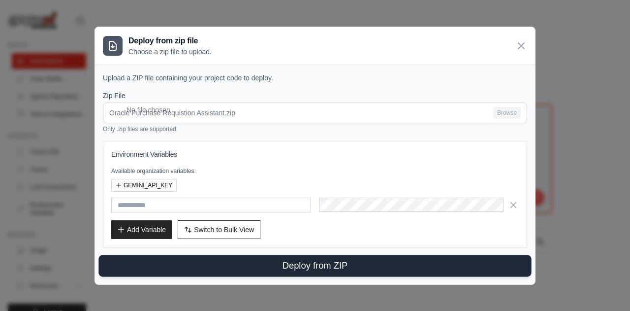
click at [297, 261] on button "Deploy from ZIP" at bounding box center [314, 265] width 433 height 22
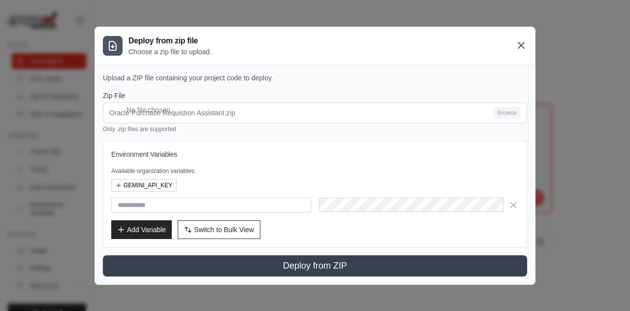
click at [522, 45] on icon at bounding box center [521, 45] width 6 height 6
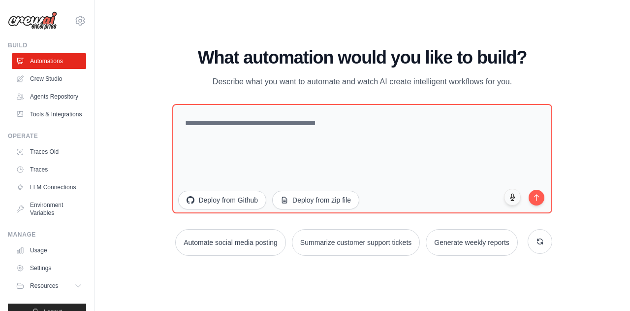
click at [138, 210] on div "WALKTHROUGH See how CrewAI works Try a prompt below to see how CrewAI works, or…" at bounding box center [362, 155] width 504 height 291
click at [35, 122] on link "Tools & Integrations" at bounding box center [50, 114] width 74 height 16
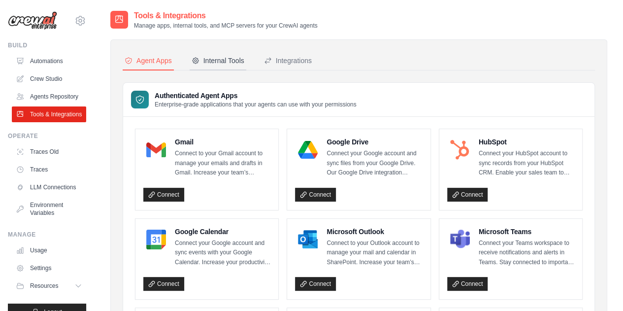
click at [216, 62] on div "Internal Tools" at bounding box center [217, 61] width 53 height 10
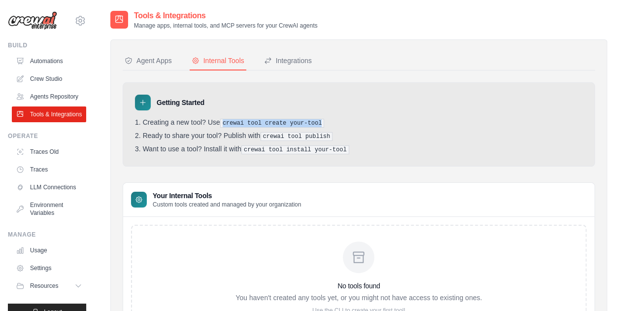
drag, startPoint x: 223, startPoint y: 124, endPoint x: 314, endPoint y: 124, distance: 91.0
click at [314, 124] on pre "crewai tool create your-tool" at bounding box center [272, 123] width 104 height 9
copy pre "crewai tool create your-tool"
click at [351, 145] on li "Want to use a tool? Install it with crewai tool install your-tool" at bounding box center [358, 149] width 447 height 9
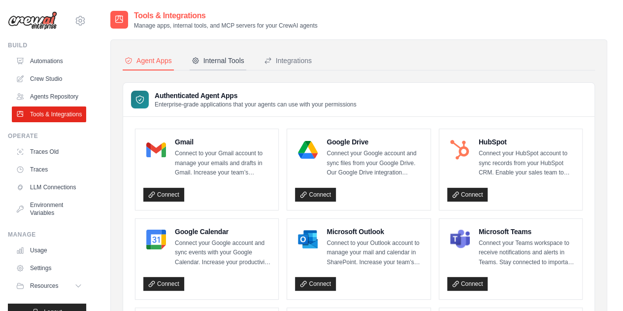
click at [206, 52] on button "Internal Tools" at bounding box center [217, 61] width 57 height 19
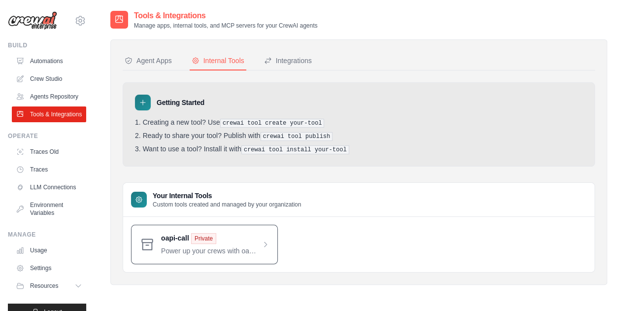
click at [264, 237] on span at bounding box center [215, 244] width 108 height 23
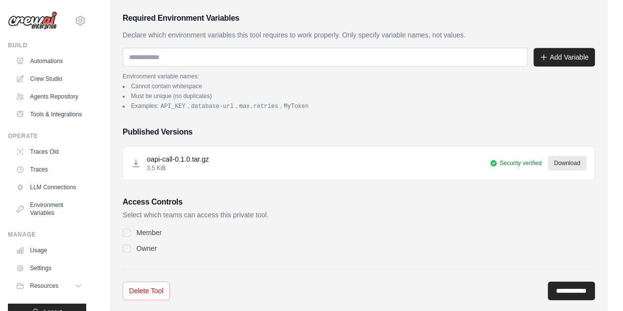
scroll to position [248, 0]
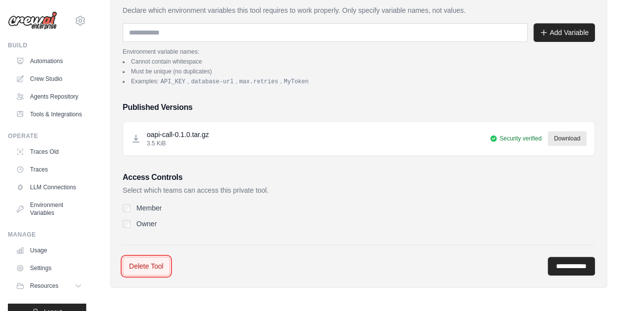
click at [139, 263] on link "Delete Tool" at bounding box center [146, 265] width 47 height 19
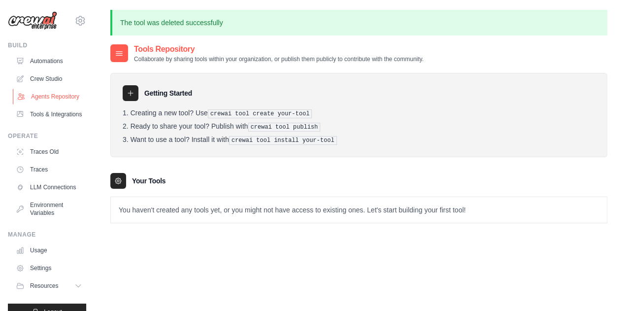
click at [43, 99] on link "Agents Repository" at bounding box center [50, 97] width 74 height 16
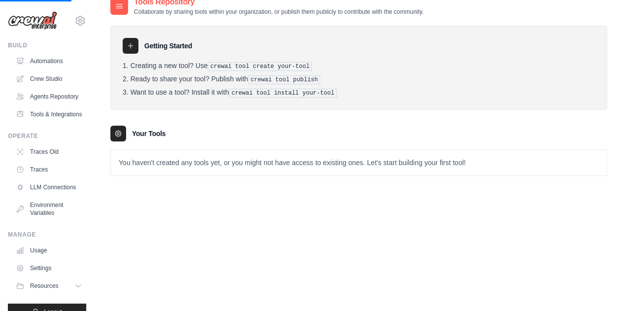
scroll to position [53, 0]
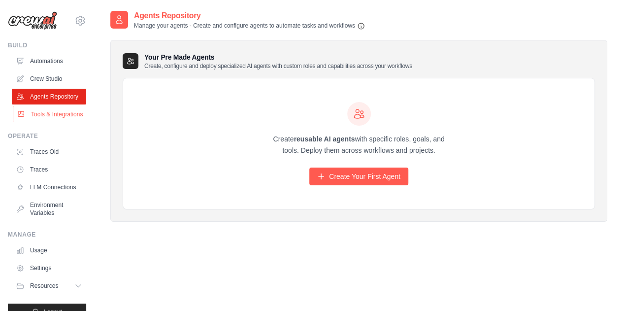
click at [52, 122] on link "Tools & Integrations" at bounding box center [50, 114] width 74 height 16
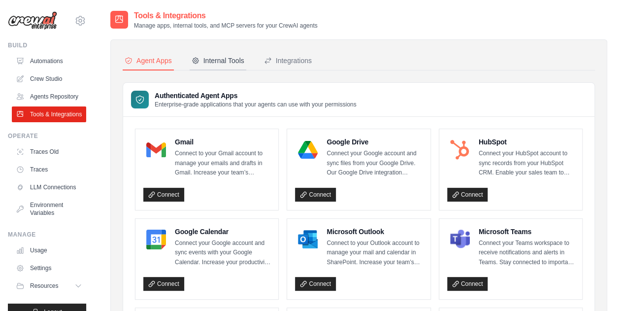
click at [212, 60] on div "Internal Tools" at bounding box center [217, 61] width 53 height 10
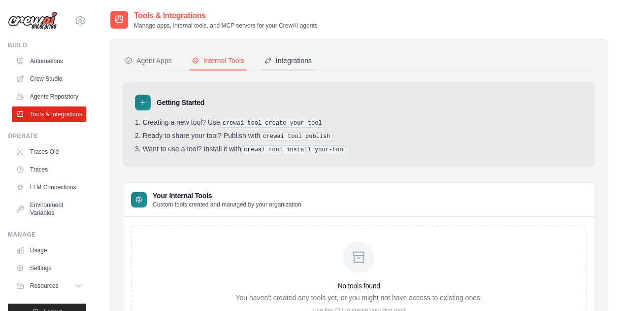
click at [292, 63] on div "Integrations" at bounding box center [288, 61] width 48 height 10
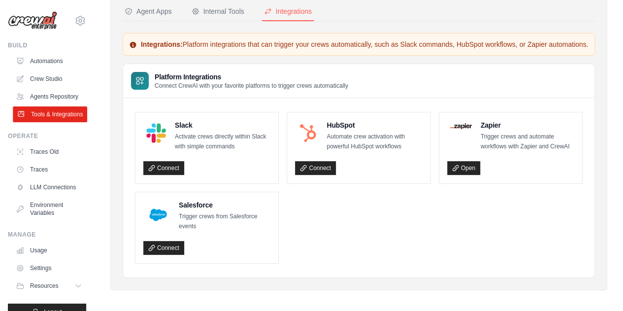
scroll to position [40, 0]
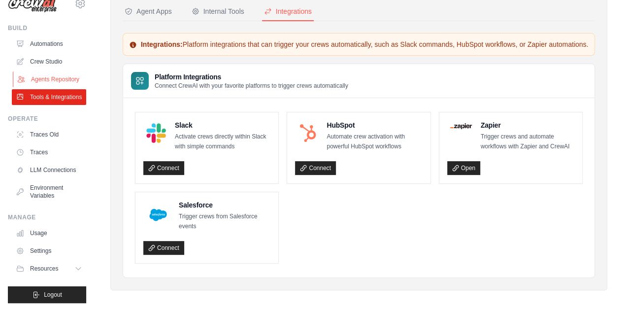
click at [52, 71] on link "Agents Repository" at bounding box center [50, 79] width 74 height 16
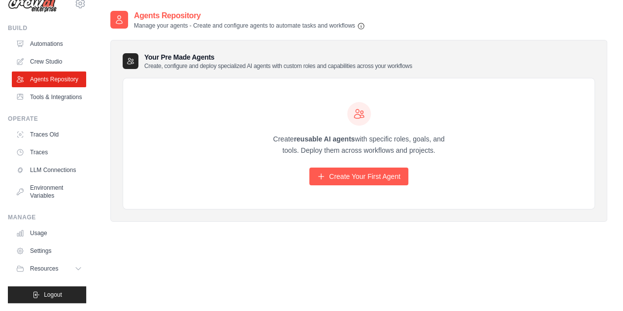
scroll to position [40, 0]
click at [42, 252] on link "Settings" at bounding box center [50, 251] width 74 height 16
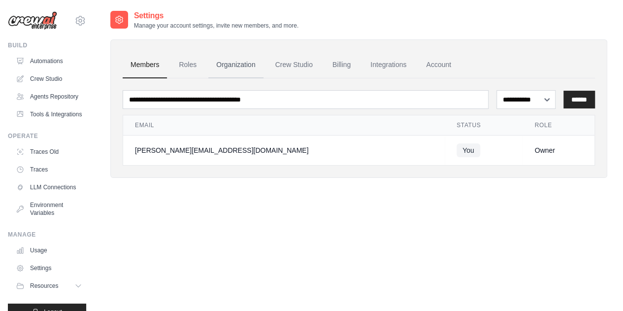
click at [242, 63] on link "Organization" at bounding box center [235, 65] width 55 height 27
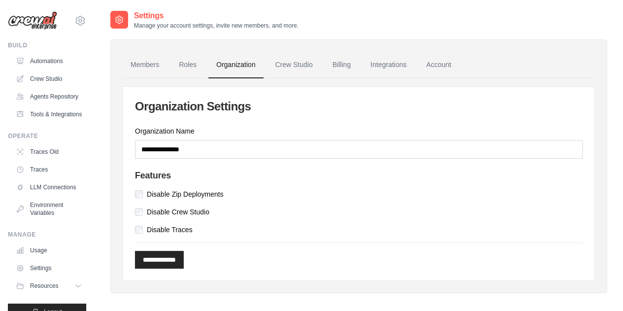
click at [218, 177] on h4 "Features" at bounding box center [358, 175] width 447 height 11
click at [299, 65] on link "Crew Studio" at bounding box center [293, 65] width 53 height 27
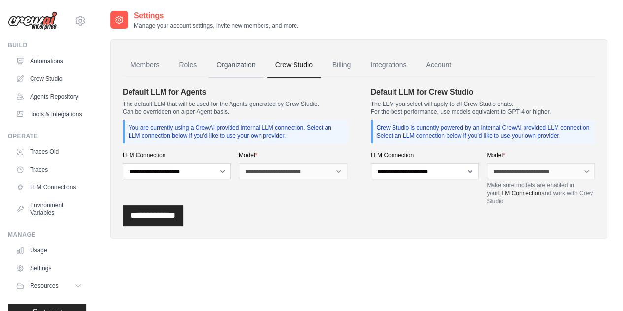
click at [224, 65] on link "Organization" at bounding box center [235, 65] width 55 height 27
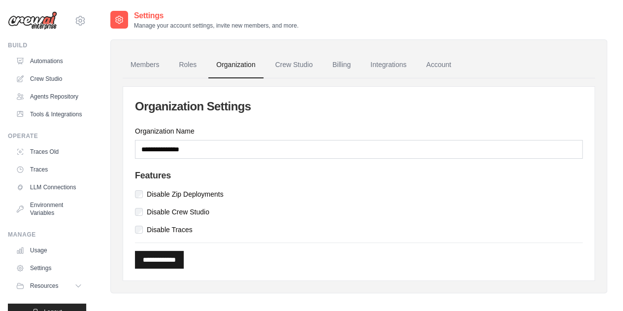
click at [152, 258] on input "**********" at bounding box center [159, 260] width 49 height 18
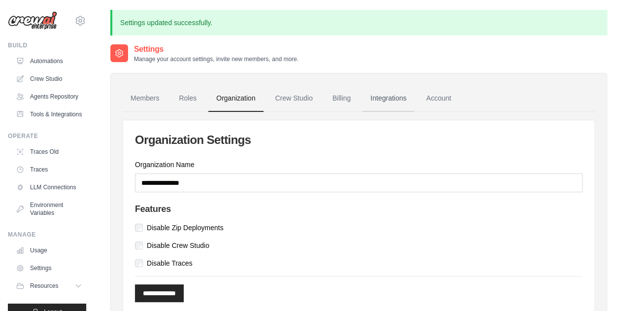
click at [376, 95] on link "Integrations" at bounding box center [388, 98] width 52 height 27
click at [349, 98] on link "Billing" at bounding box center [341, 98] width 34 height 27
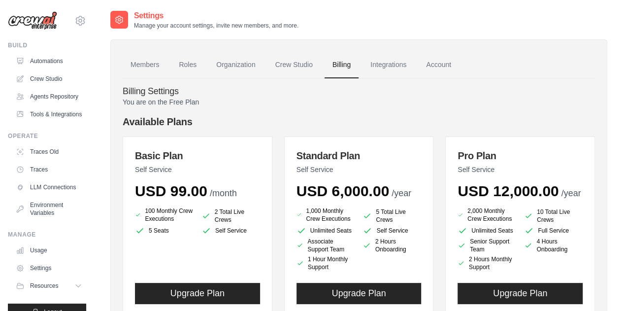
click at [472, 6] on main "Settings Manage your account settings, invite new members, and more. Members Ro…" at bounding box center [358, 290] width 528 height 580
click at [433, 70] on link "Account" at bounding box center [438, 65] width 41 height 27
